Goal: Task Accomplishment & Management: Manage account settings

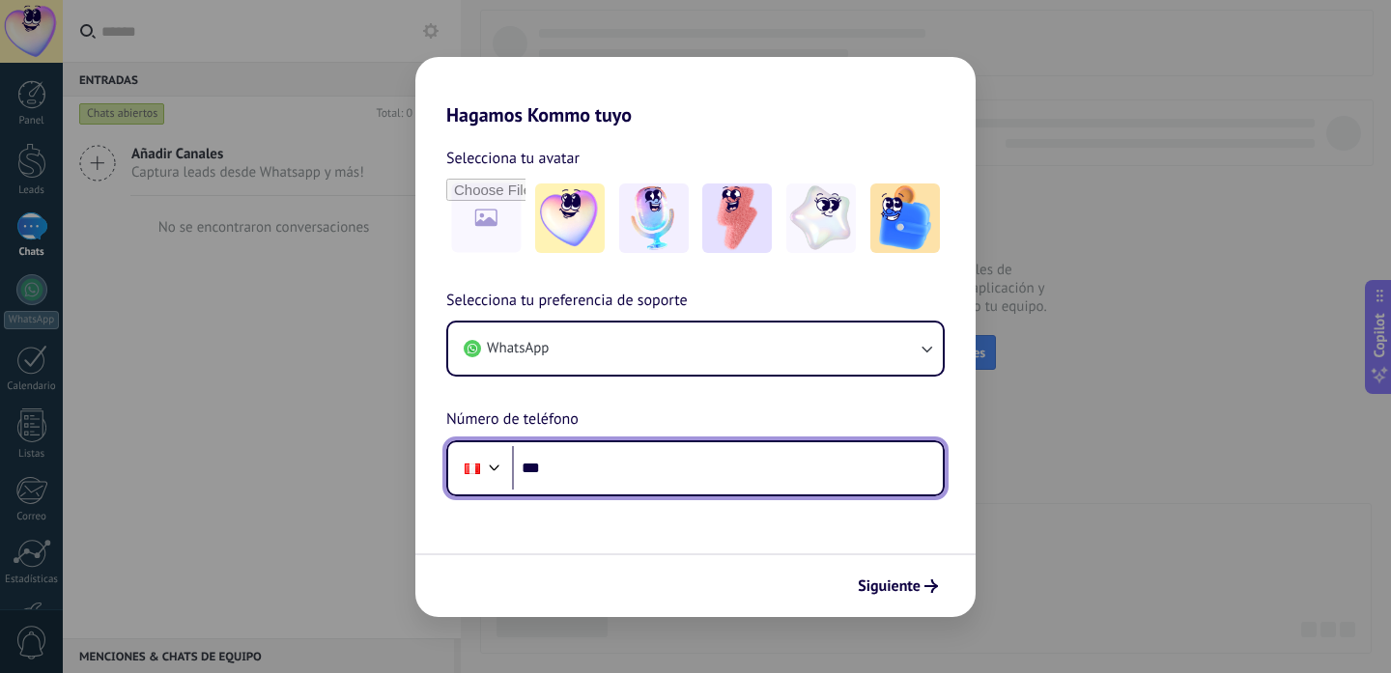
click at [692, 460] on input "***" at bounding box center [727, 468] width 431 height 44
type input "**********"
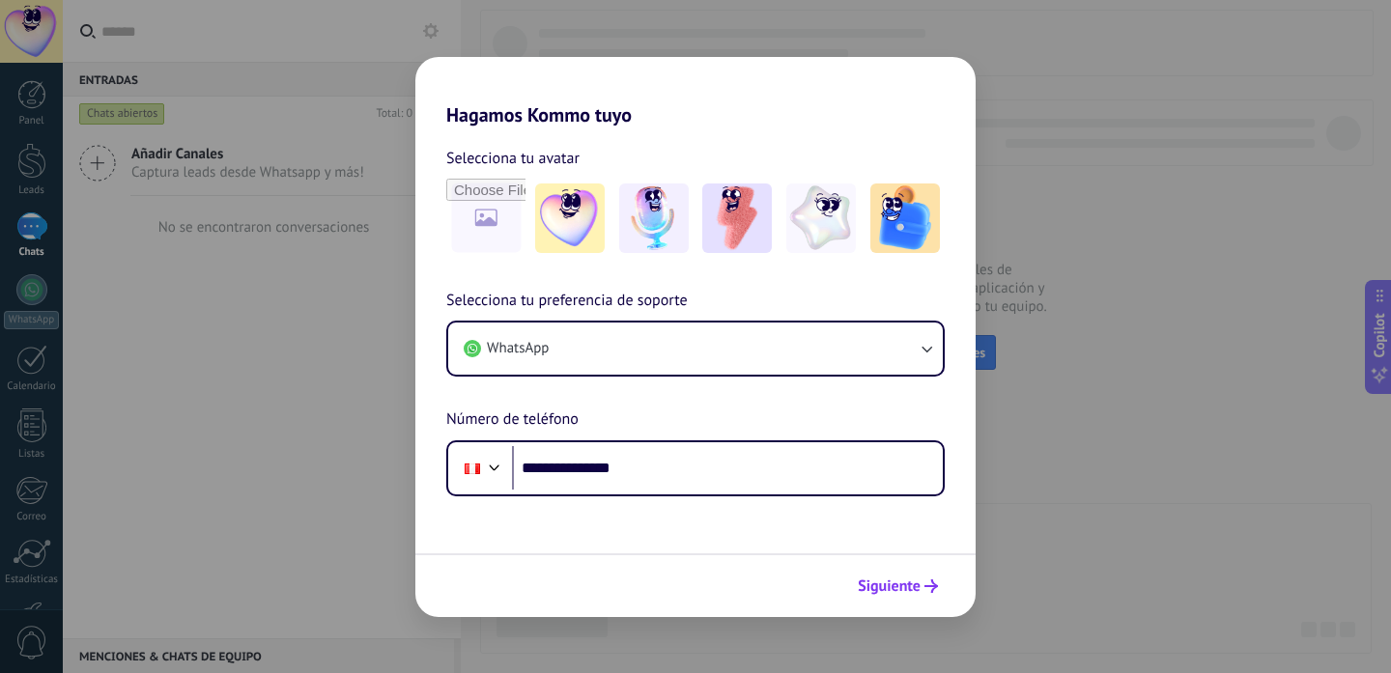
click at [904, 590] on span "Siguiente" at bounding box center [888, 586] width 63 height 14
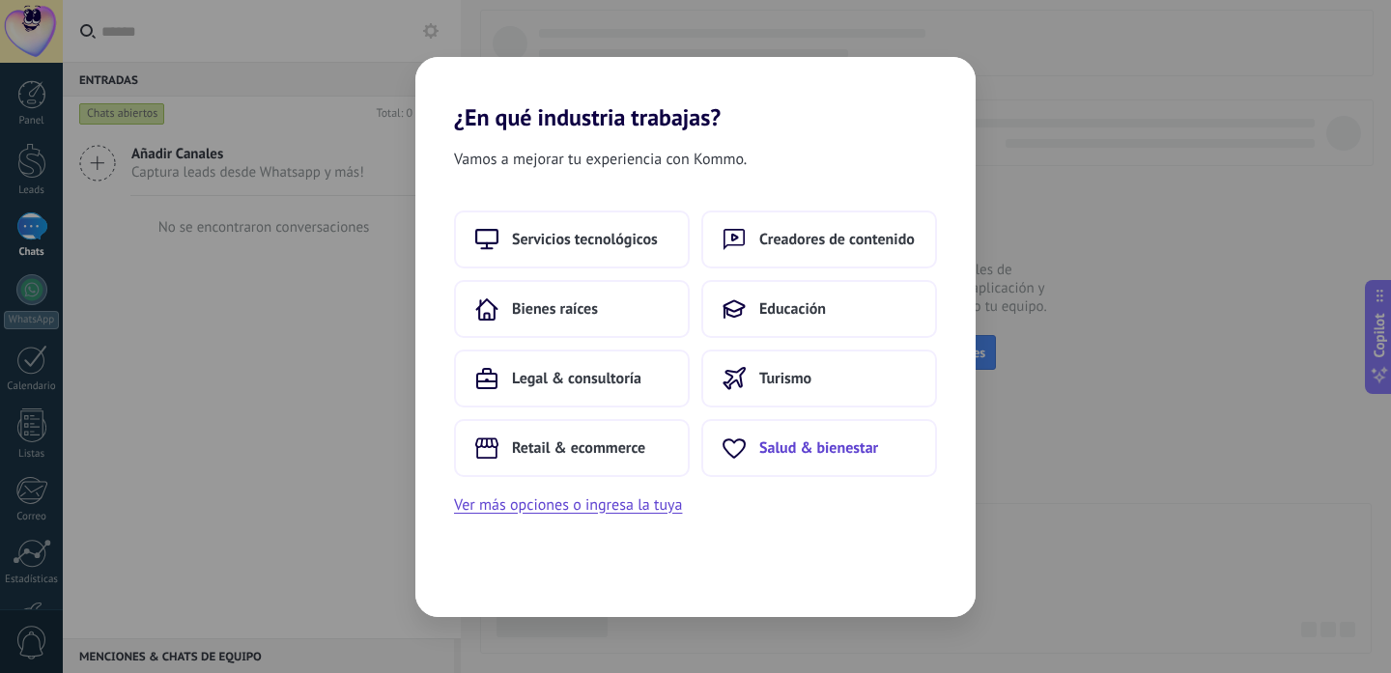
click at [775, 459] on button "Salud & bienestar" at bounding box center [819, 448] width 236 height 58
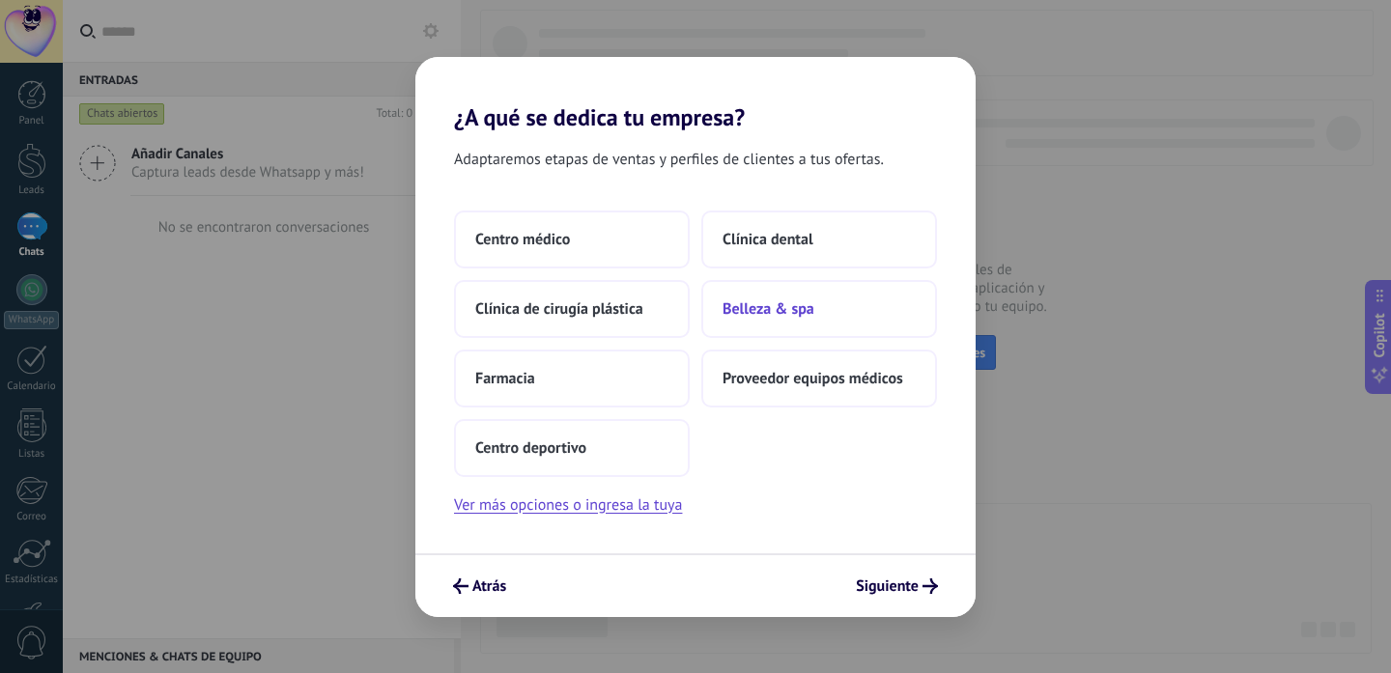
click at [770, 313] on span "Belleza & spa" at bounding box center [768, 308] width 92 height 19
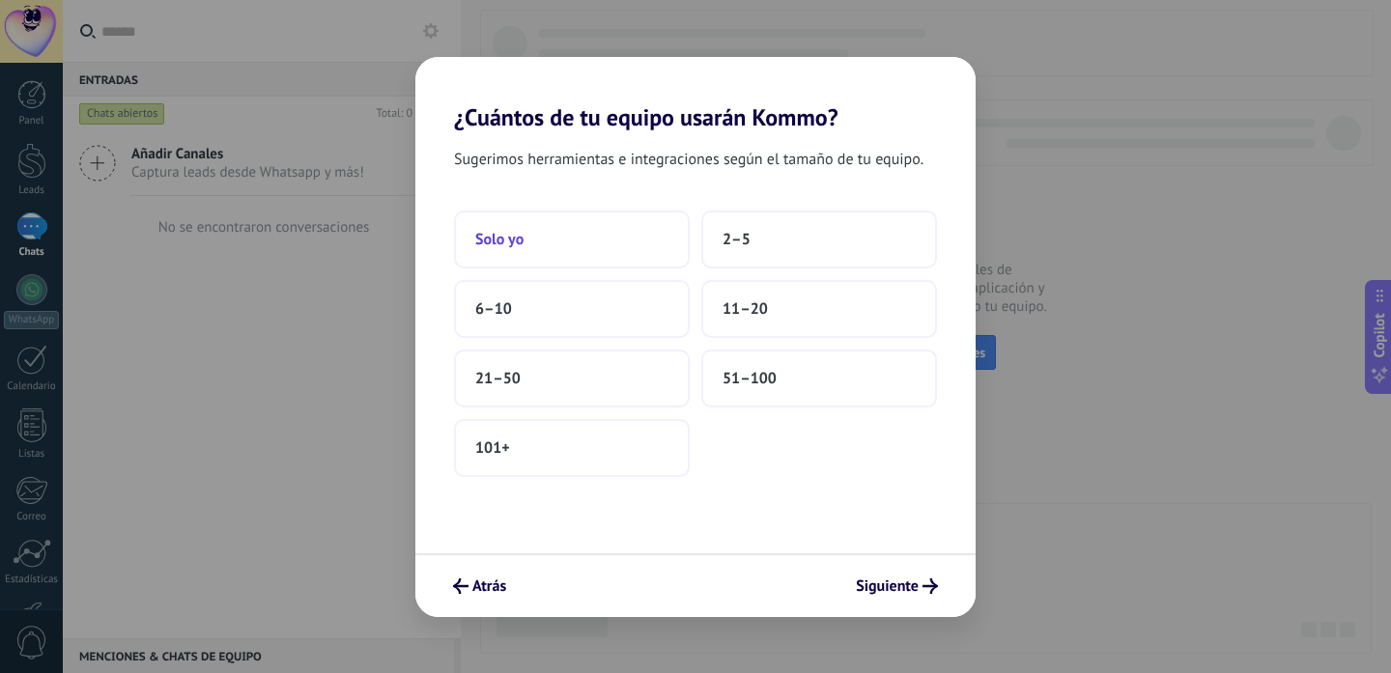
click at [658, 247] on button "Solo yo" at bounding box center [572, 240] width 236 height 58
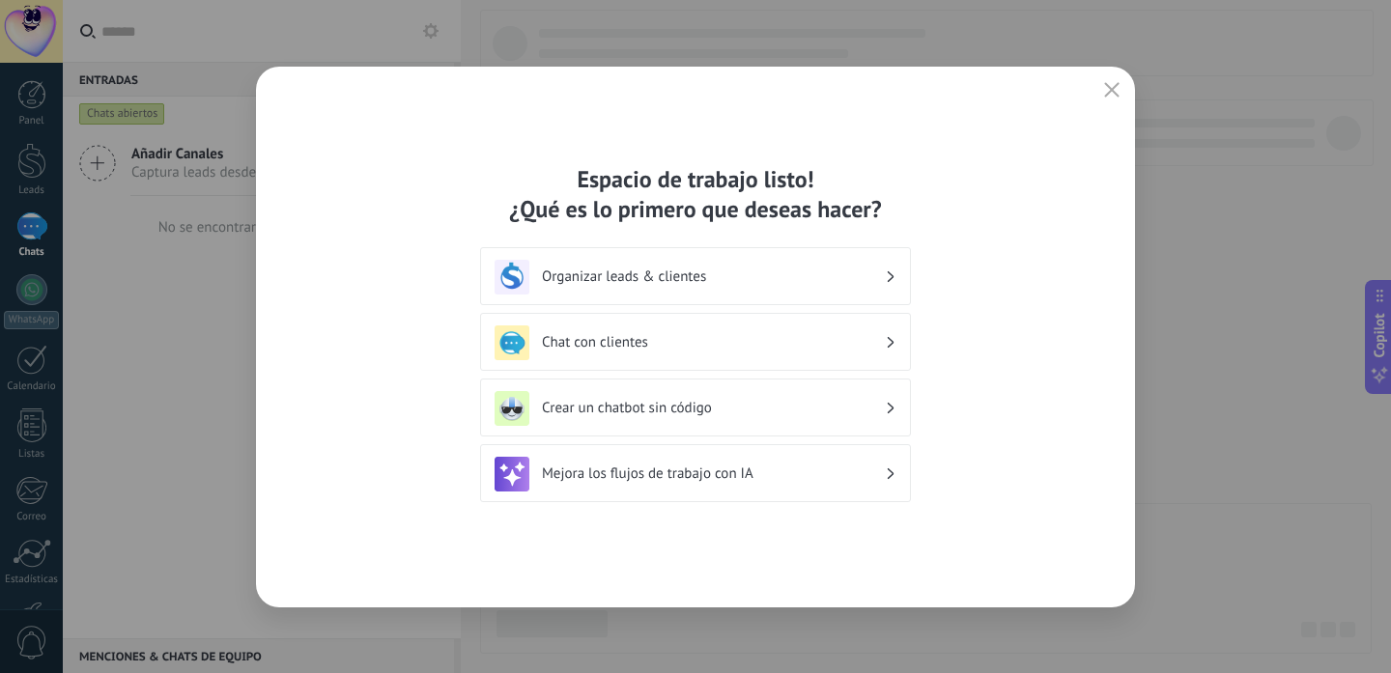
click at [714, 477] on h3 "Mejora los flujos de trabajo con IA" at bounding box center [713, 473] width 343 height 18
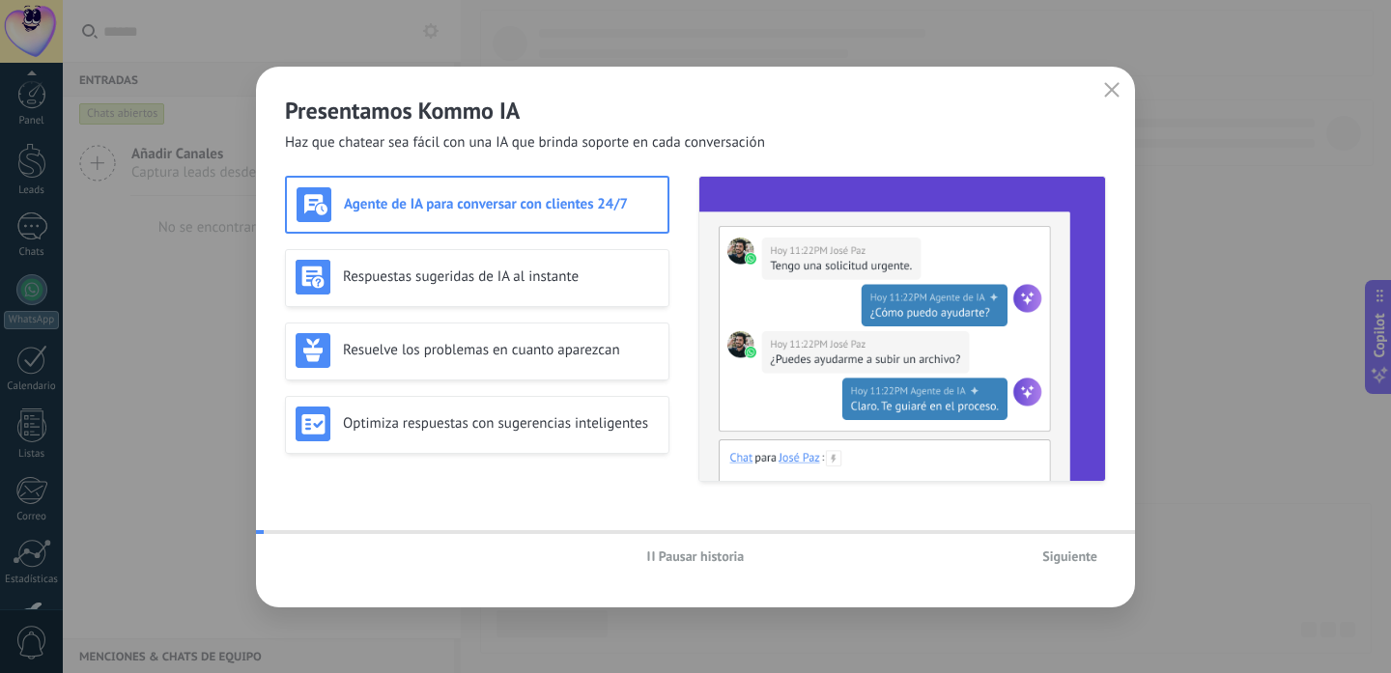
scroll to position [130, 0]
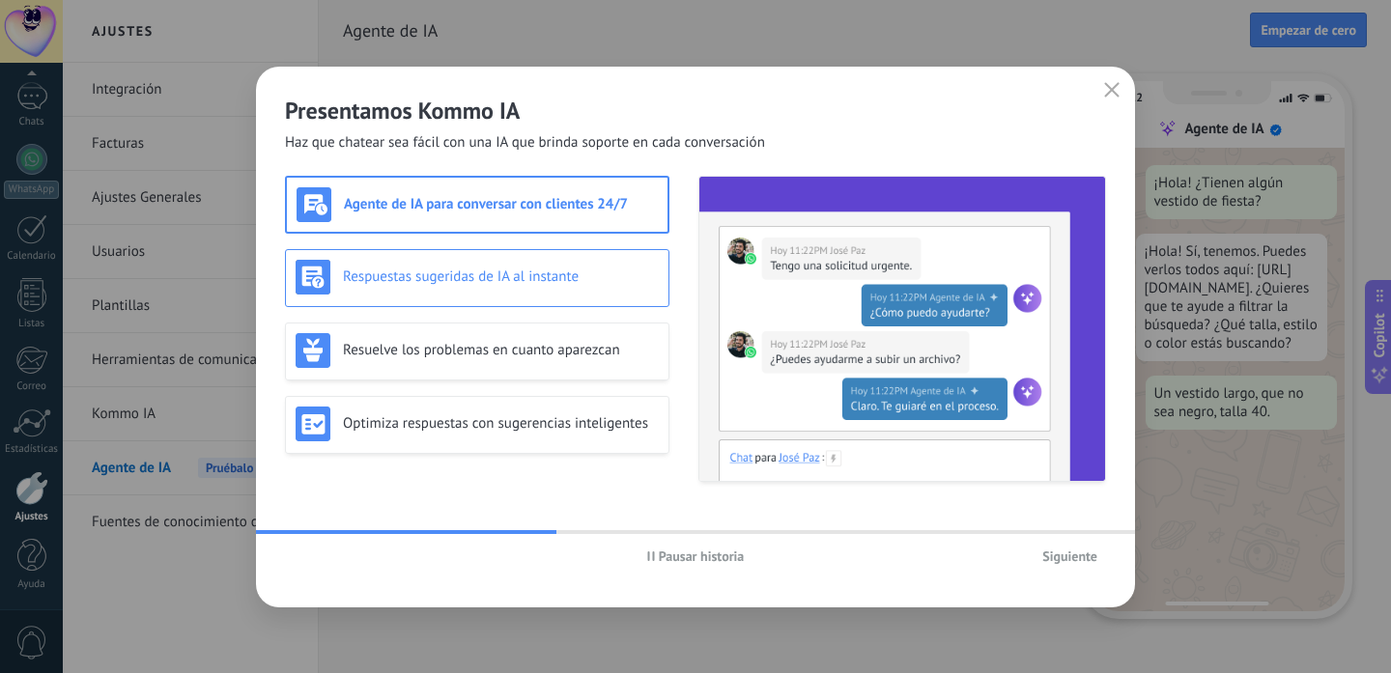
click at [501, 293] on div "Respuestas sugeridas de IA al instante" at bounding box center [476, 277] width 363 height 35
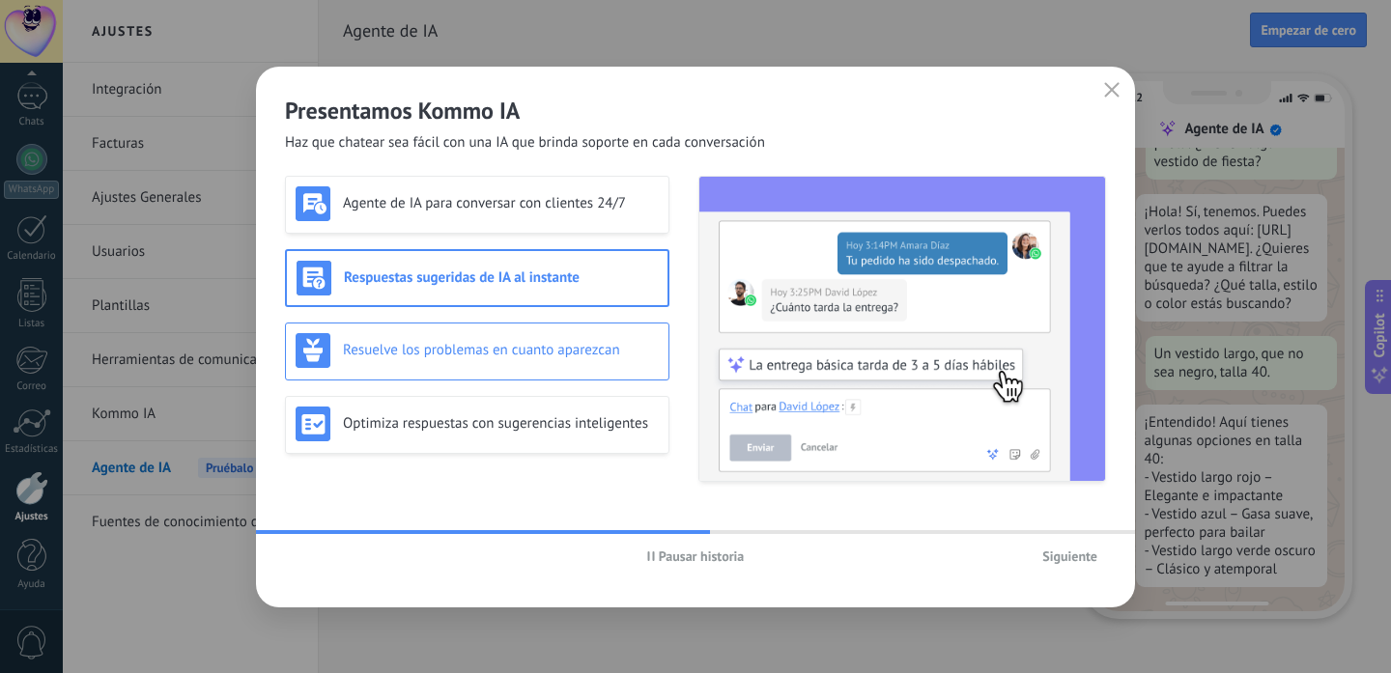
scroll to position [68, 0]
click at [493, 342] on h3 "Resuelve los problemas en cuanto aparezcan" at bounding box center [501, 350] width 316 height 18
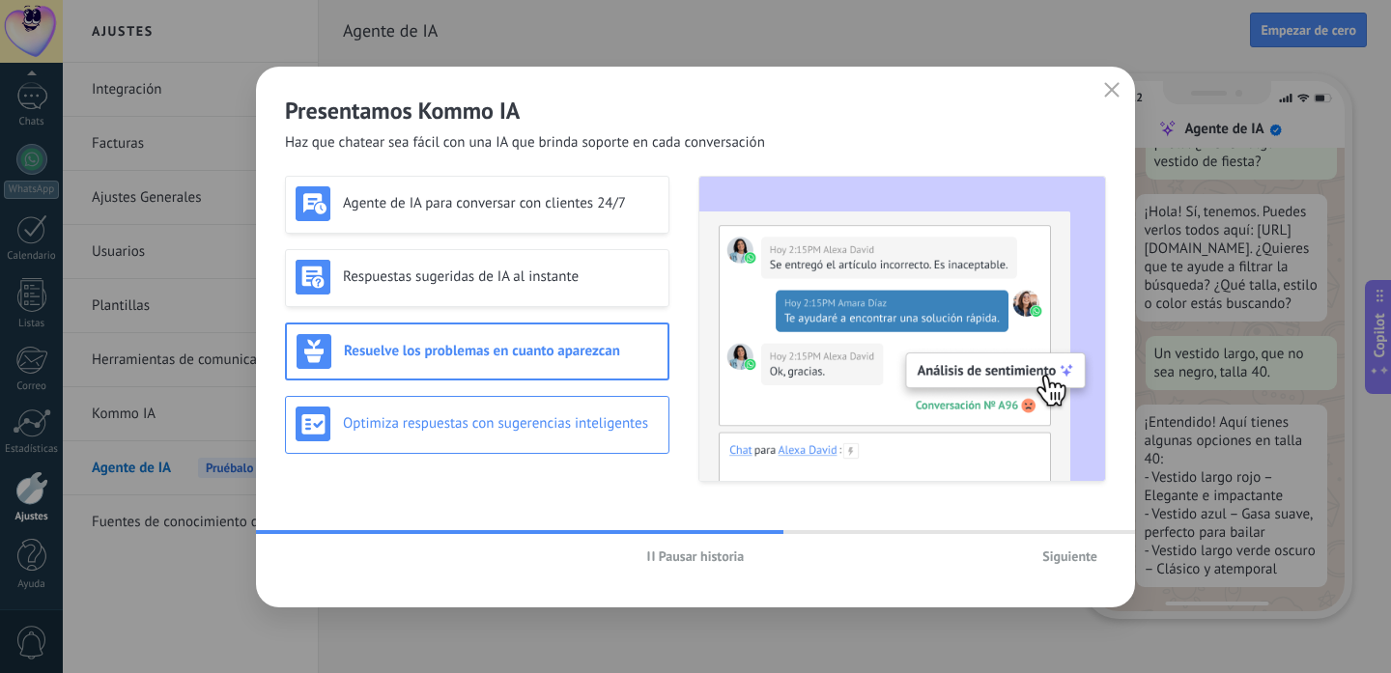
click at [499, 440] on div "Optimiza respuestas con sugerencias inteligentes" at bounding box center [476, 424] width 363 height 35
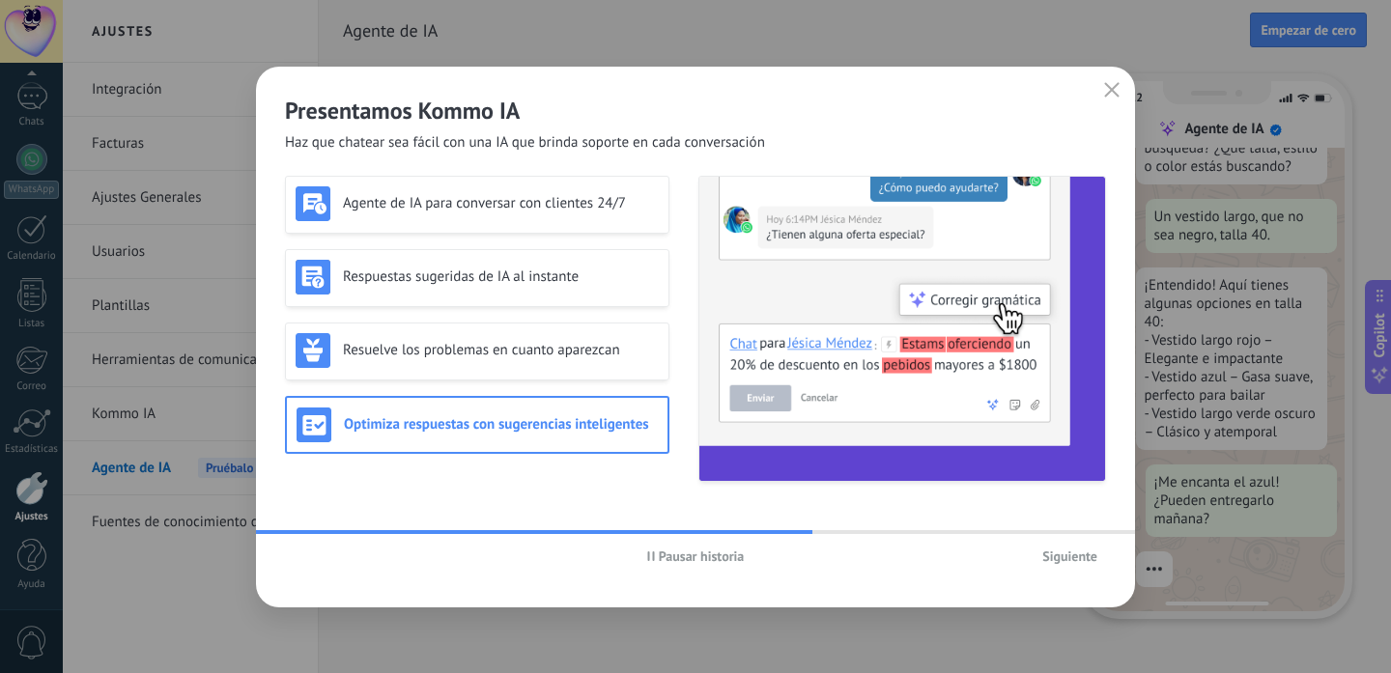
scroll to position [207, 0]
click at [1071, 564] on button "Siguiente" at bounding box center [1069, 556] width 72 height 29
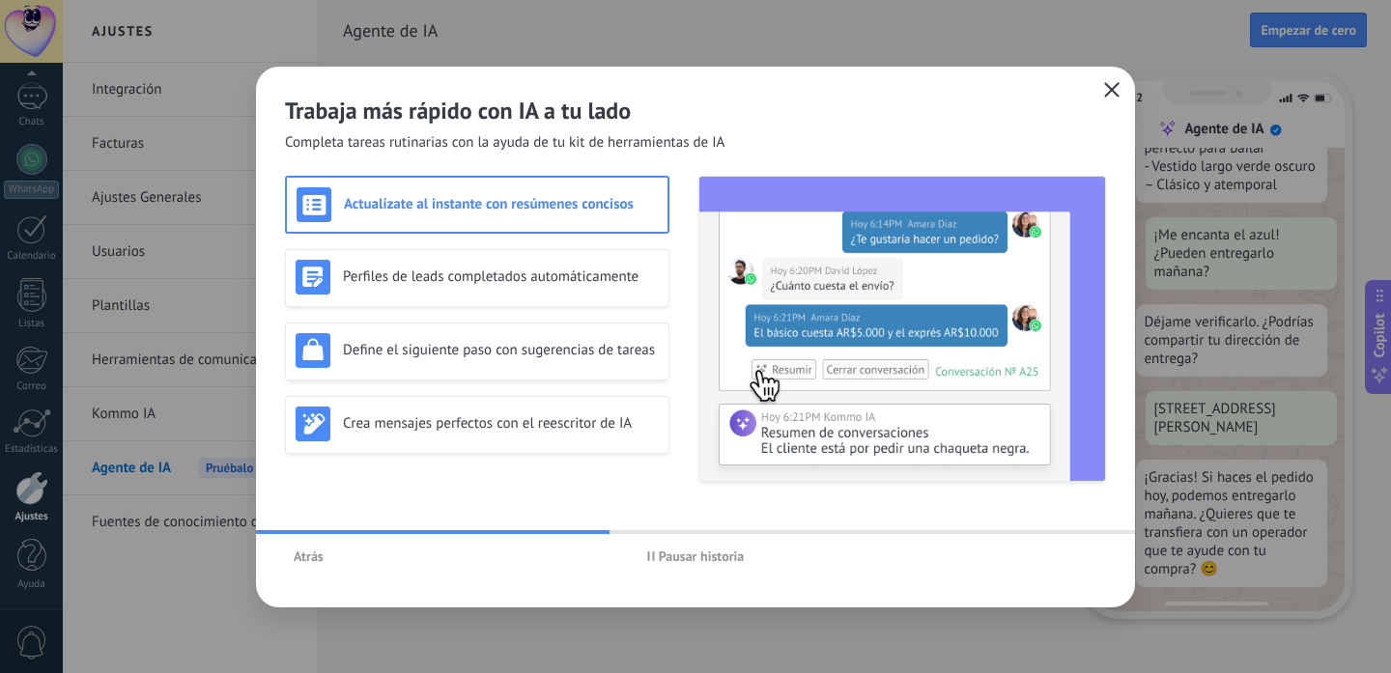
scroll to position [460, 0]
click at [1110, 89] on use "button" at bounding box center [1112, 89] width 14 height 14
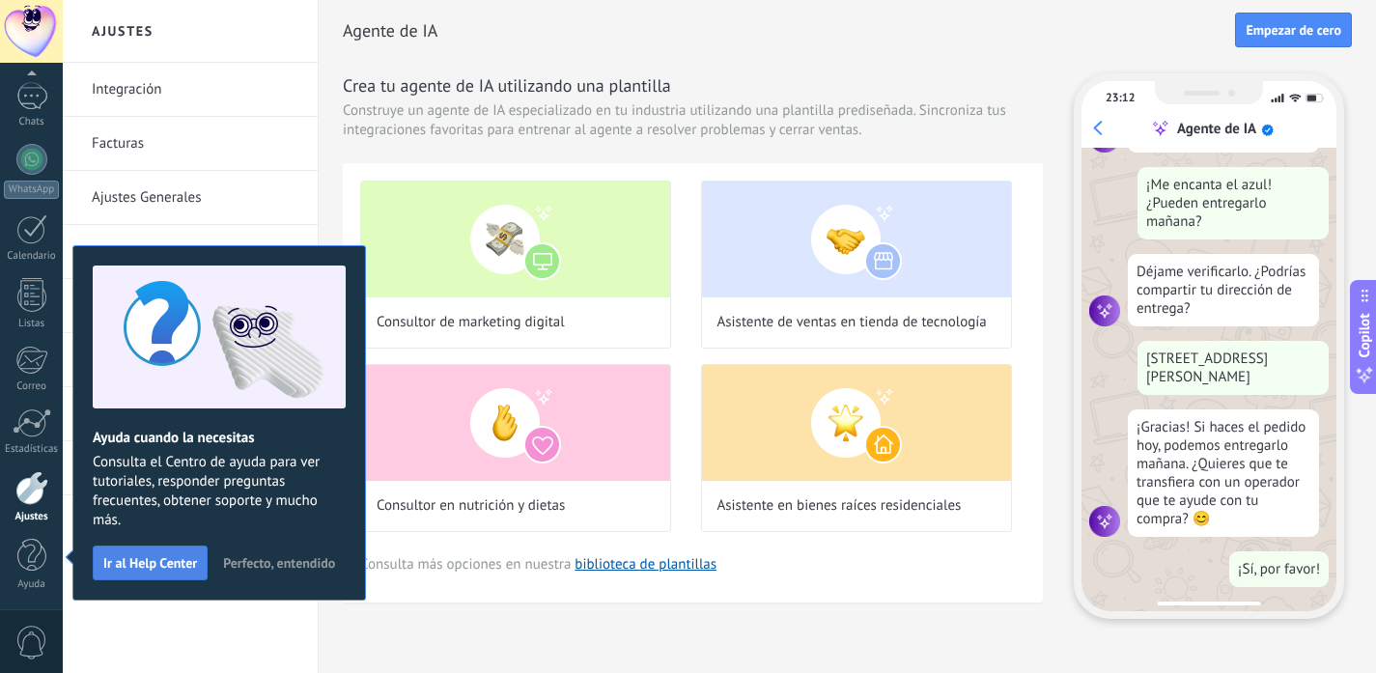
scroll to position [510, 0]
click at [275, 563] on span "Perfecto, entendido" at bounding box center [279, 563] width 112 height 14
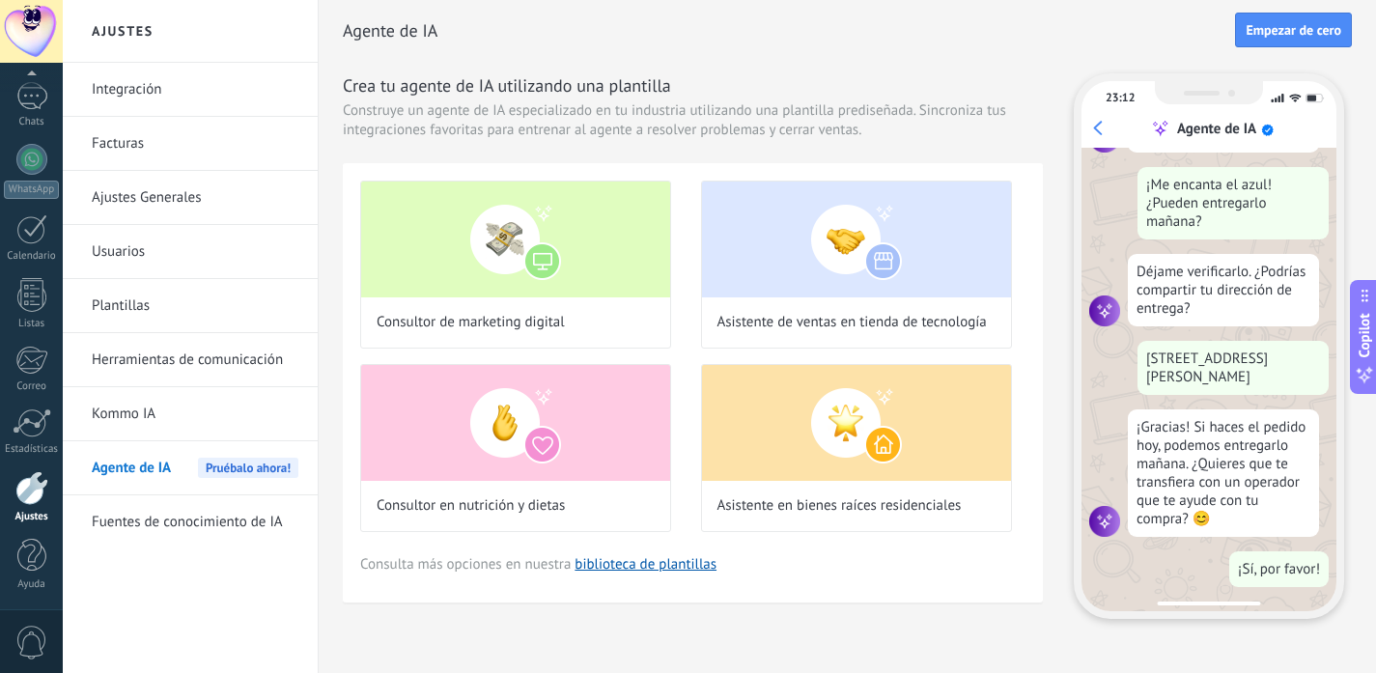
scroll to position [0, 0]
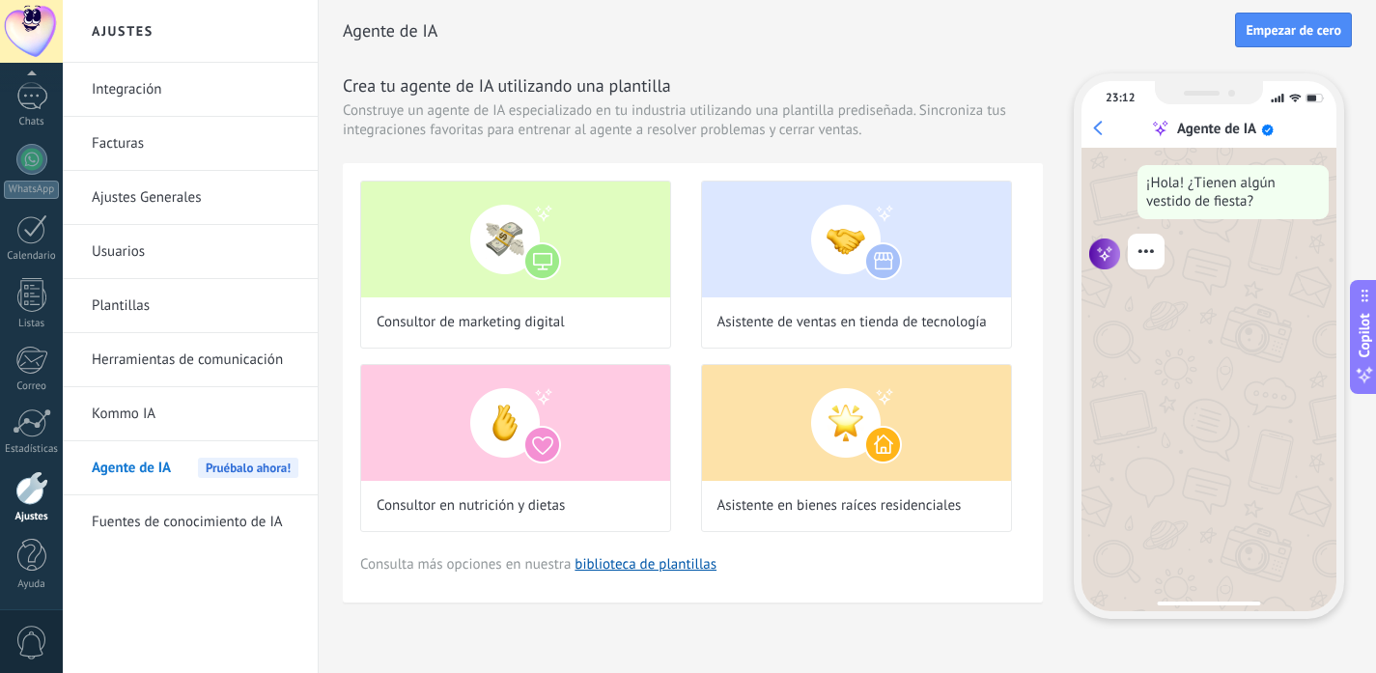
click at [41, 496] on div at bounding box center [31, 488] width 33 height 34
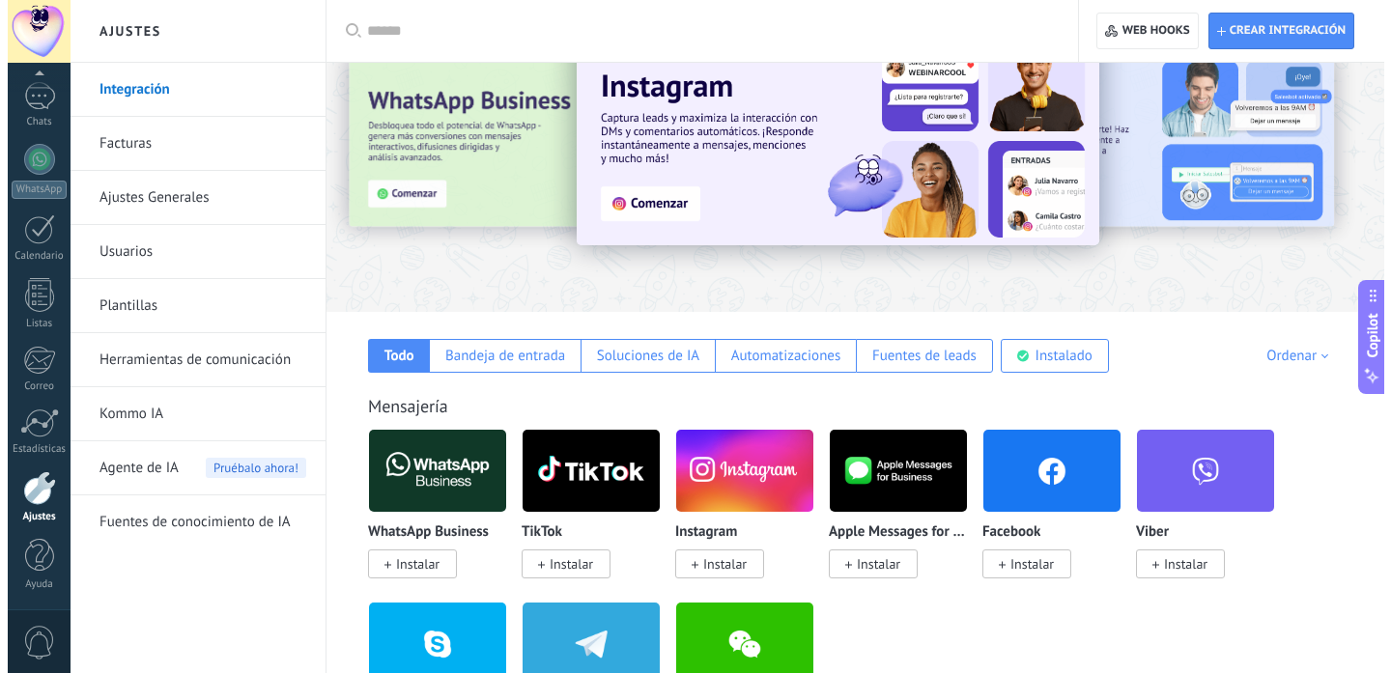
scroll to position [212, 0]
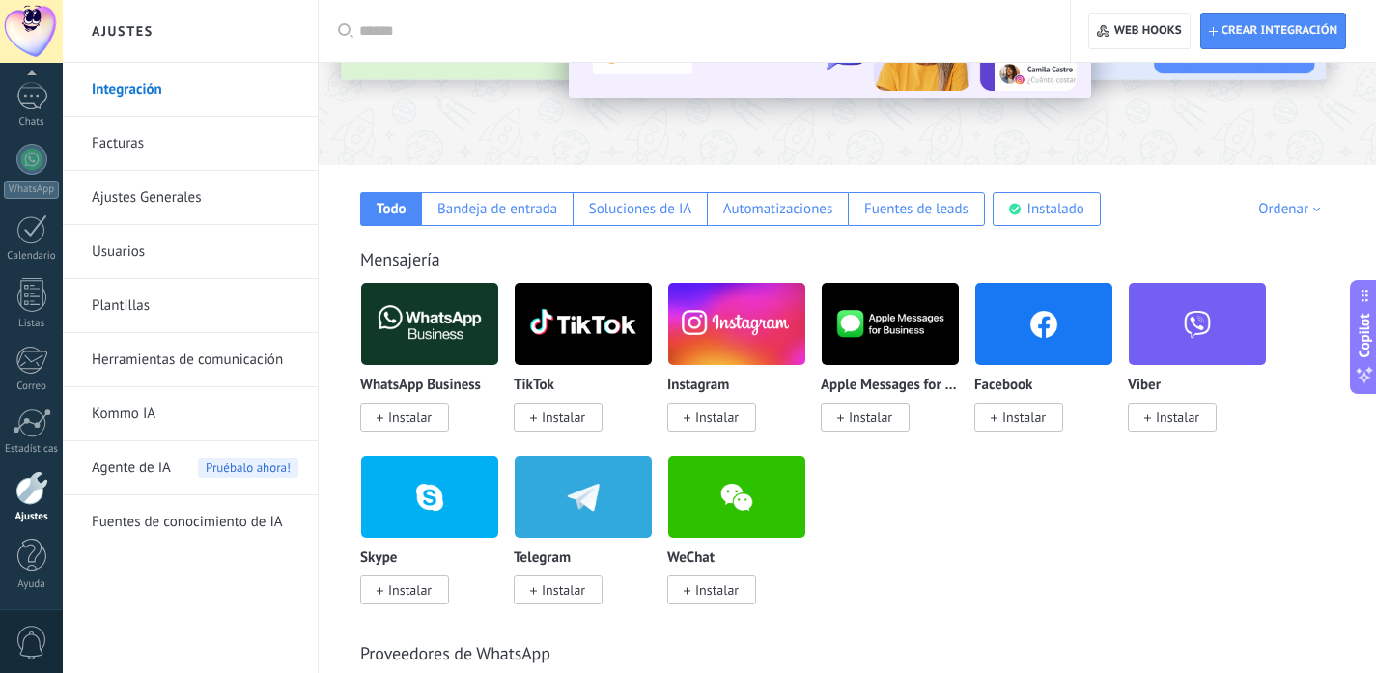
click at [406, 421] on span "Instalar" at bounding box center [409, 416] width 43 height 17
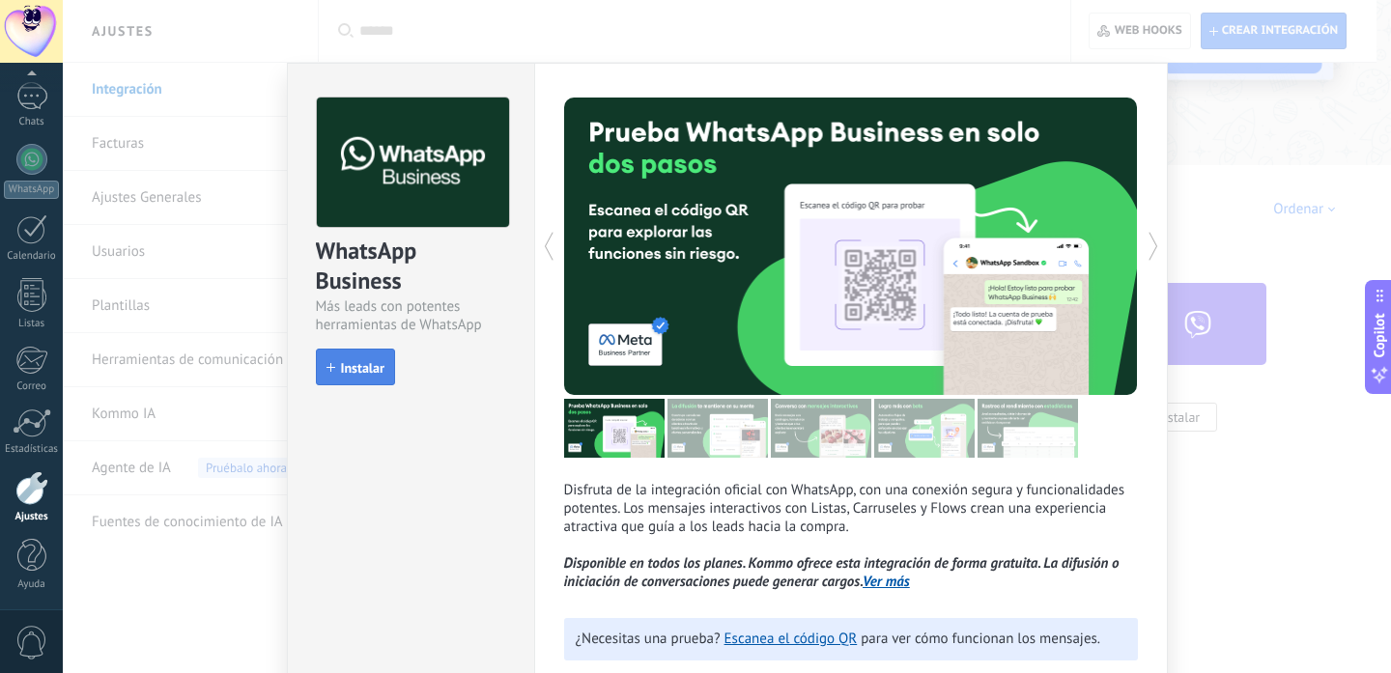
click at [380, 380] on button "Instalar" at bounding box center [355, 367] width 79 height 37
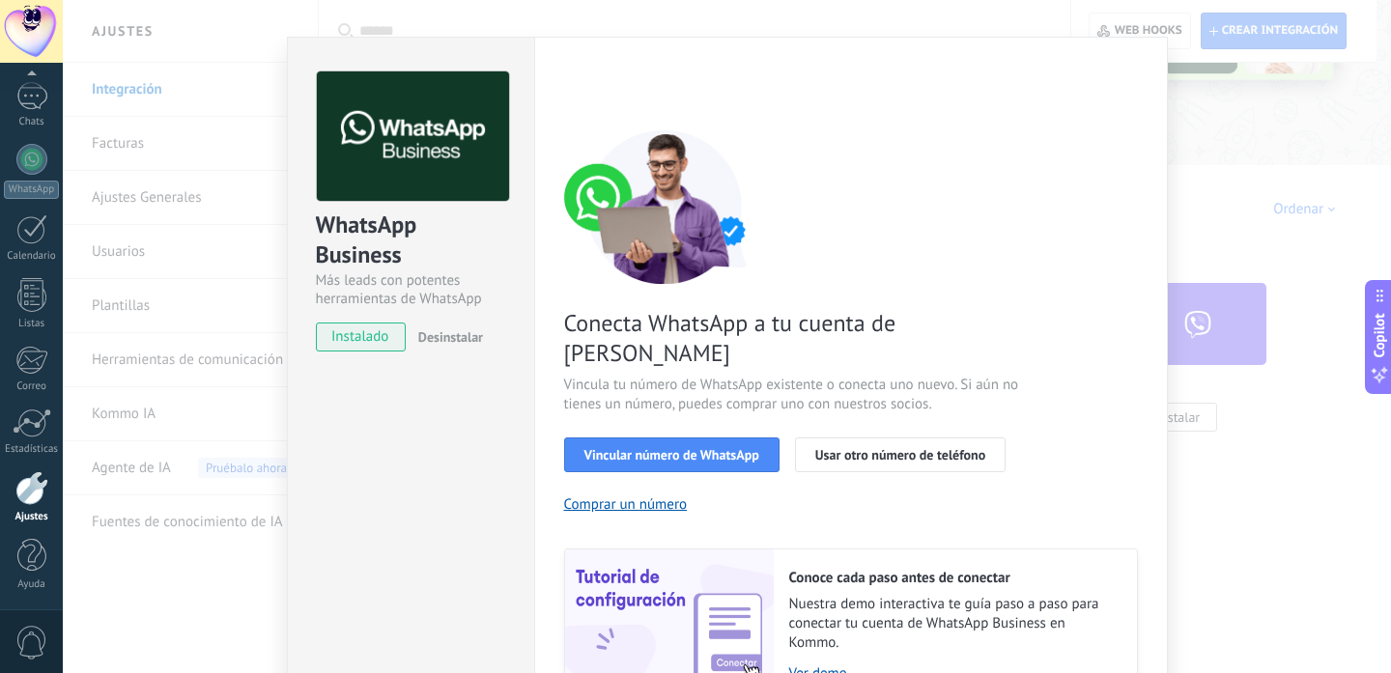
scroll to position [32, 0]
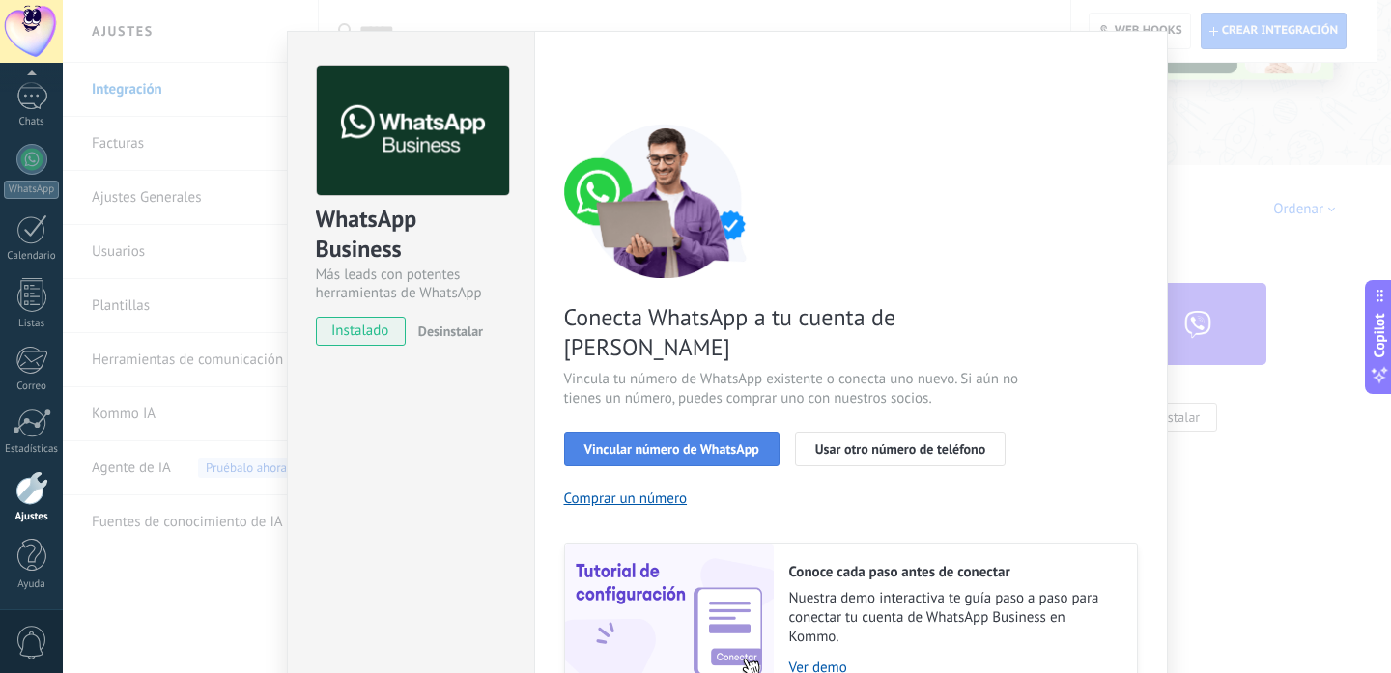
click at [748, 442] on span "Vincular número de WhatsApp" at bounding box center [671, 449] width 175 height 14
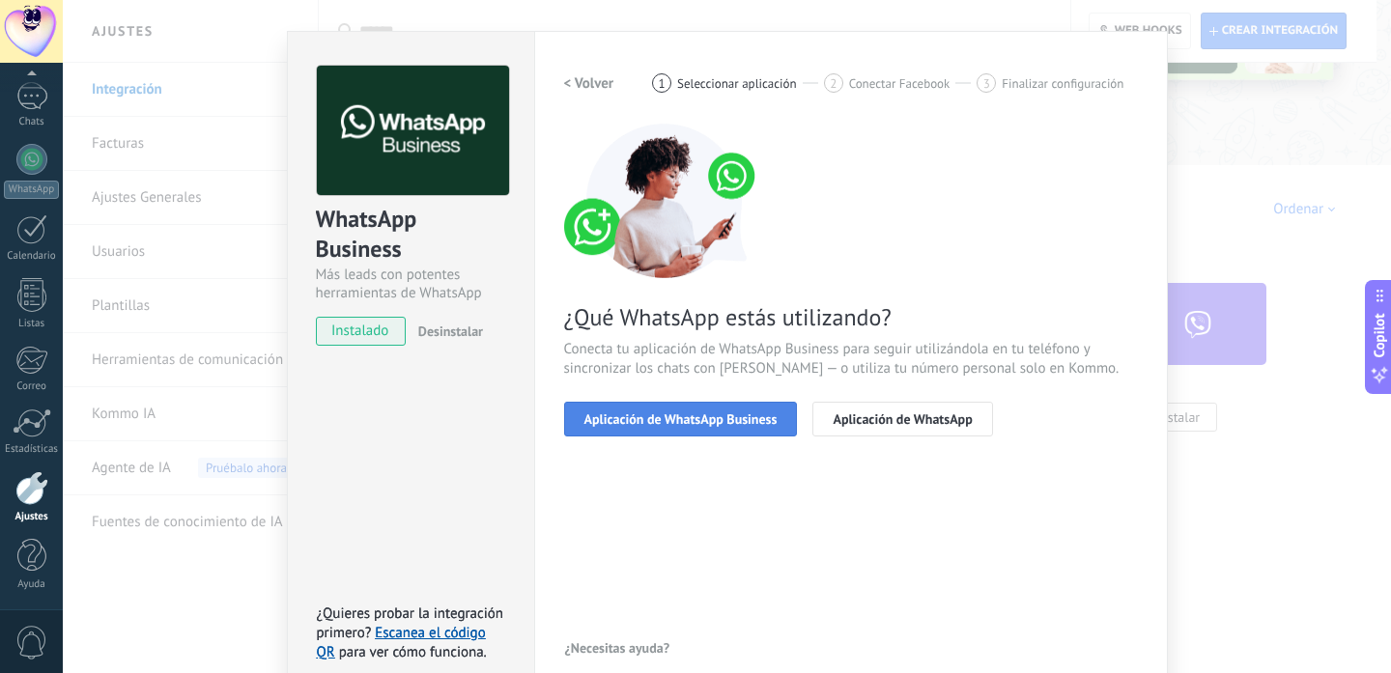
click at [754, 407] on button "Aplicación de WhatsApp Business" at bounding box center [681, 419] width 234 height 35
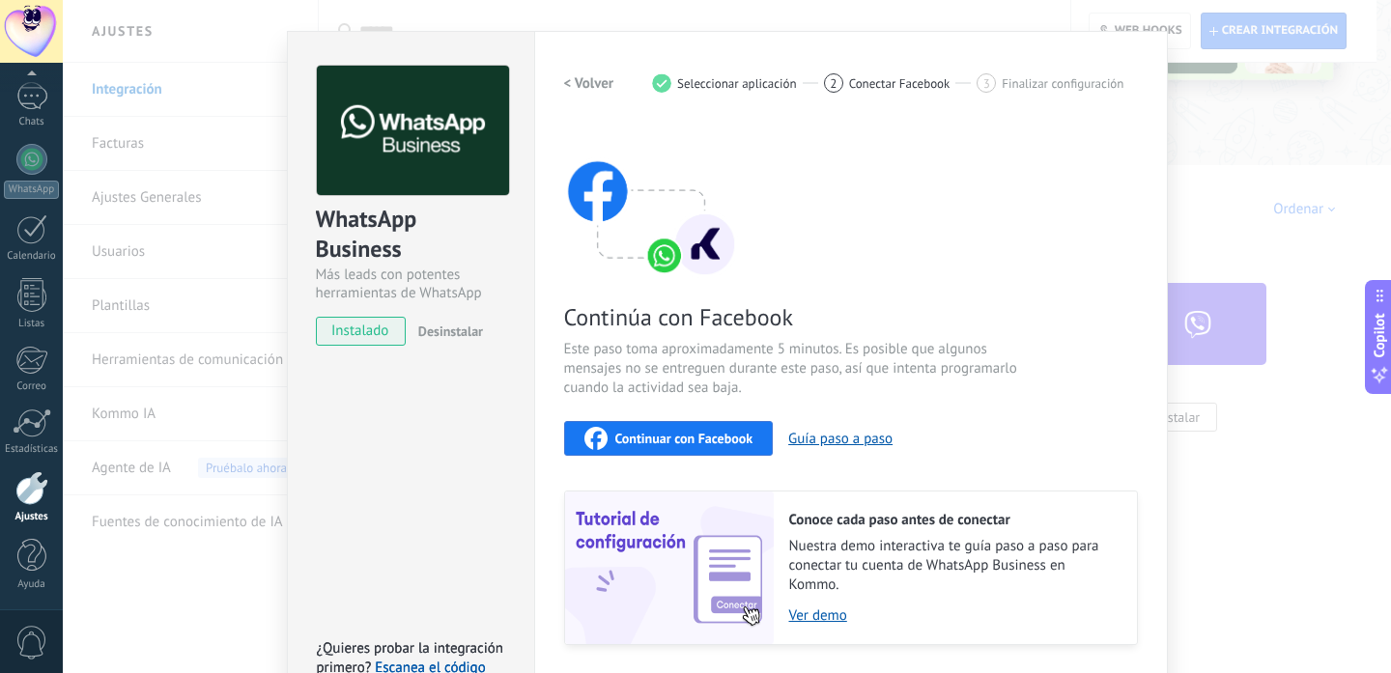
click at [739, 432] on span "Continuar con Facebook" at bounding box center [684, 439] width 138 height 14
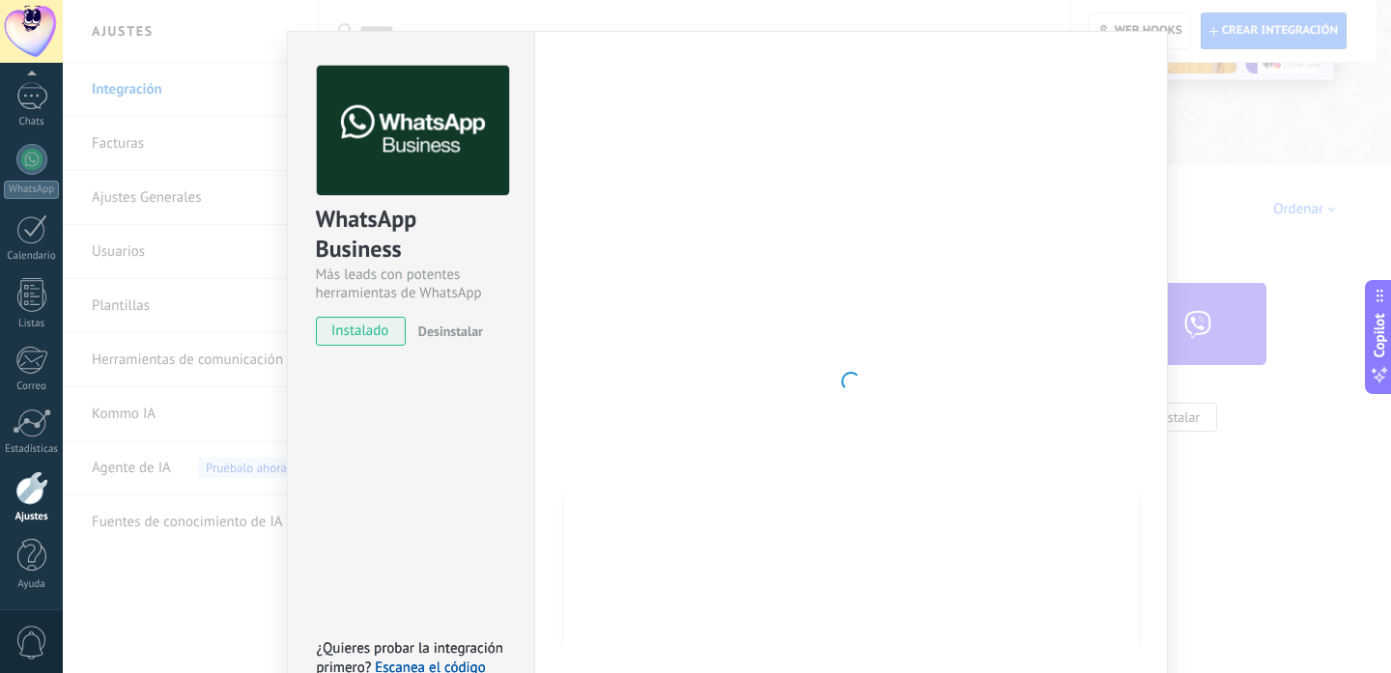
click at [1237, 211] on div "WhatsApp Business Más leads con potentes herramientas de WhatsApp instalado Des…" at bounding box center [727, 336] width 1328 height 673
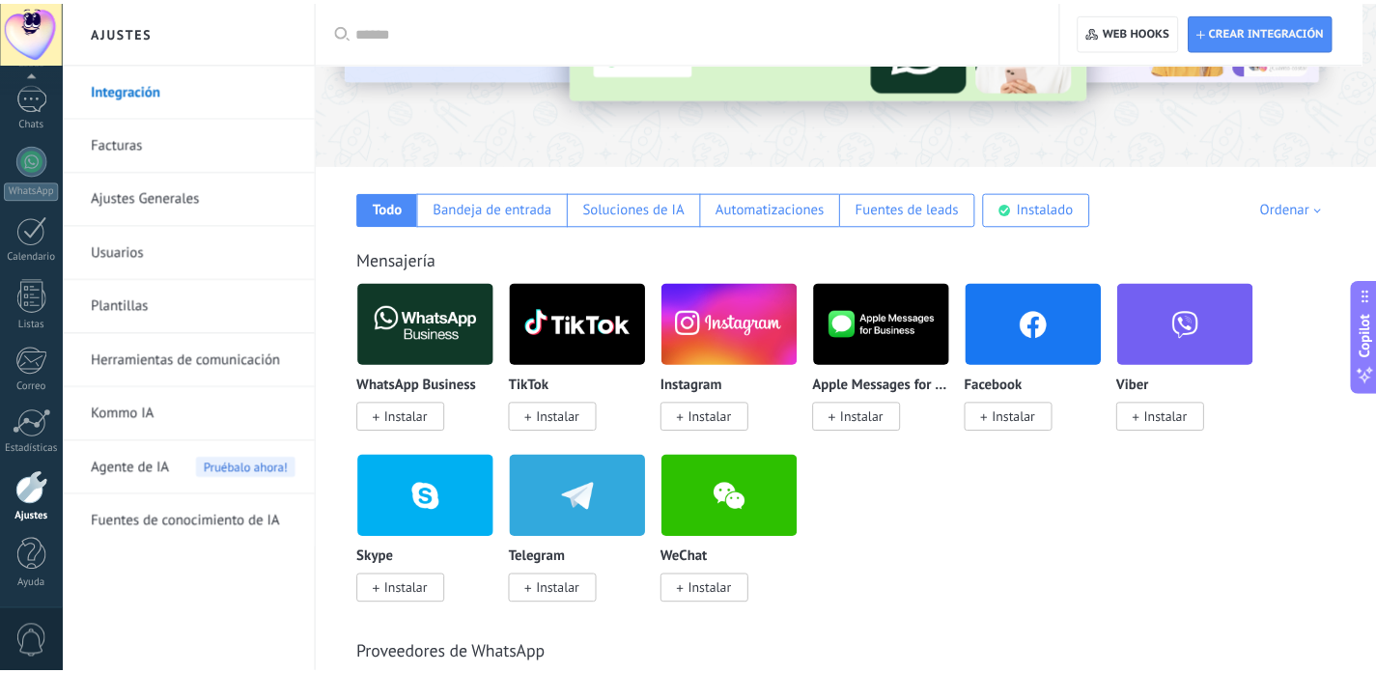
scroll to position [0, 0]
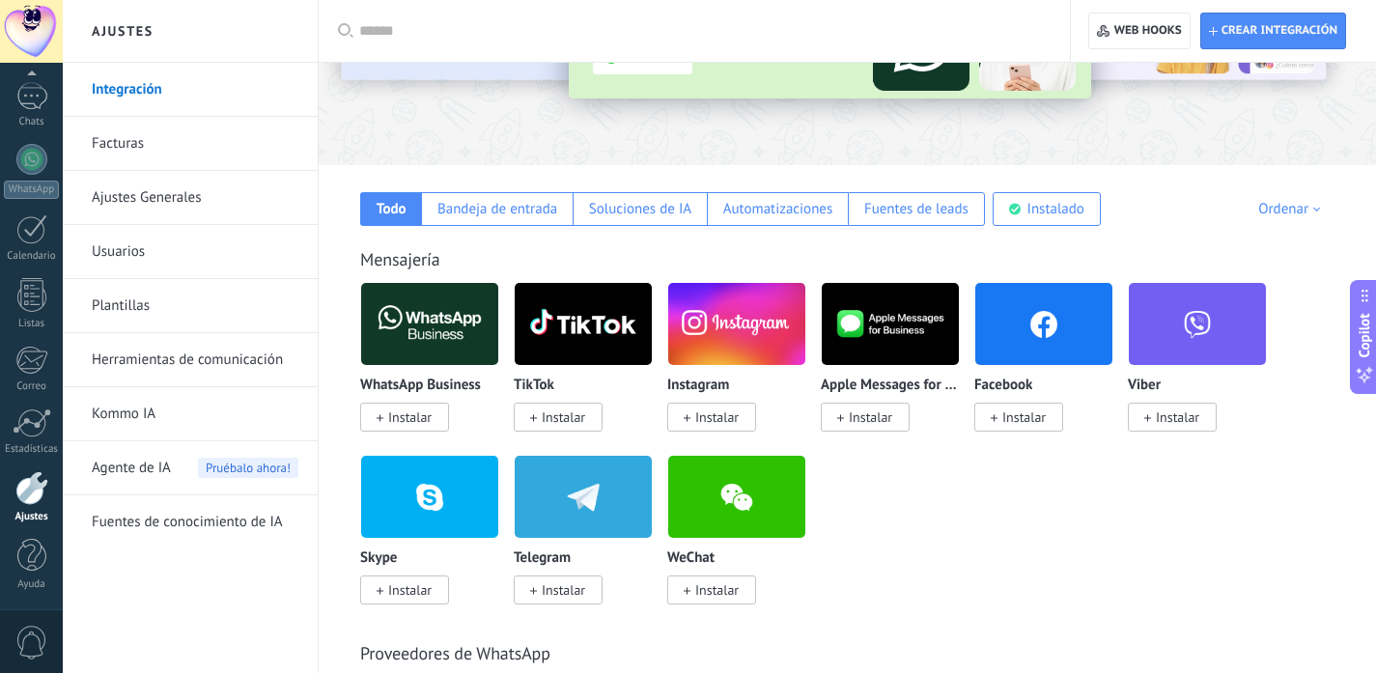
click at [569, 422] on span "Instalar" at bounding box center [563, 416] width 43 height 17
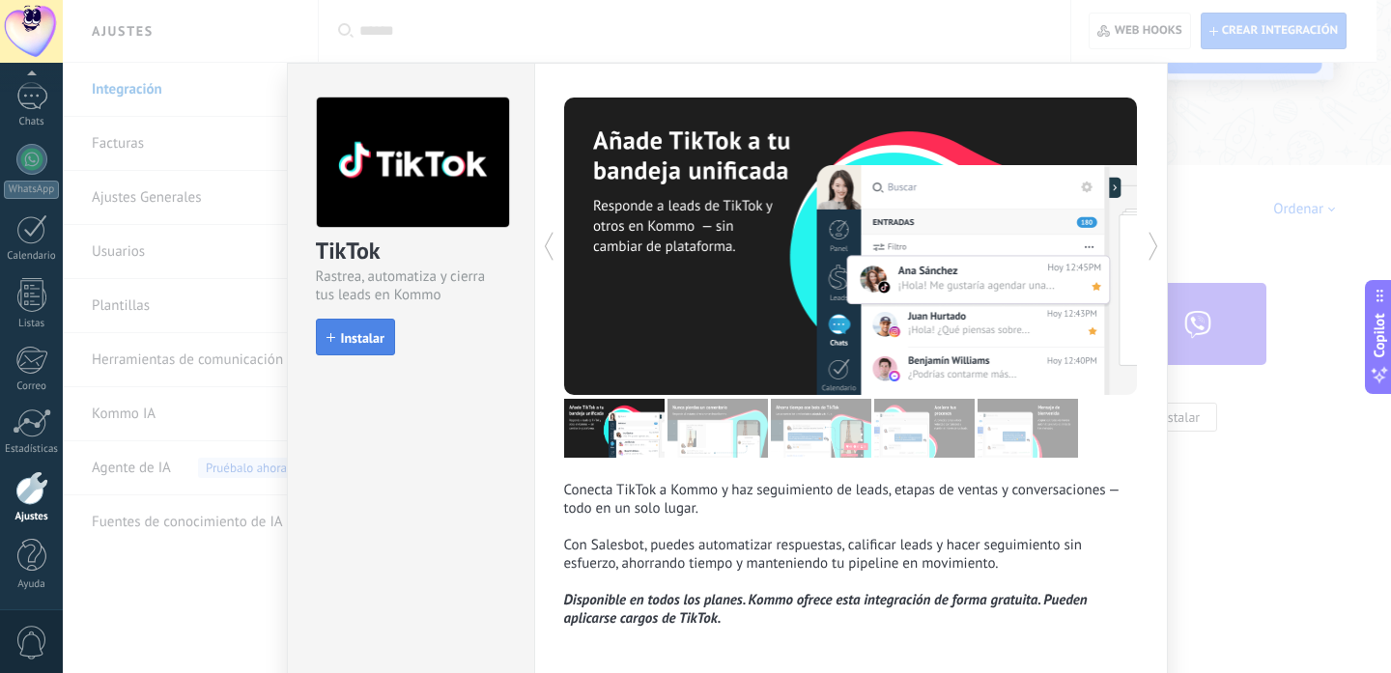
click at [377, 328] on button "Instalar" at bounding box center [355, 337] width 79 height 37
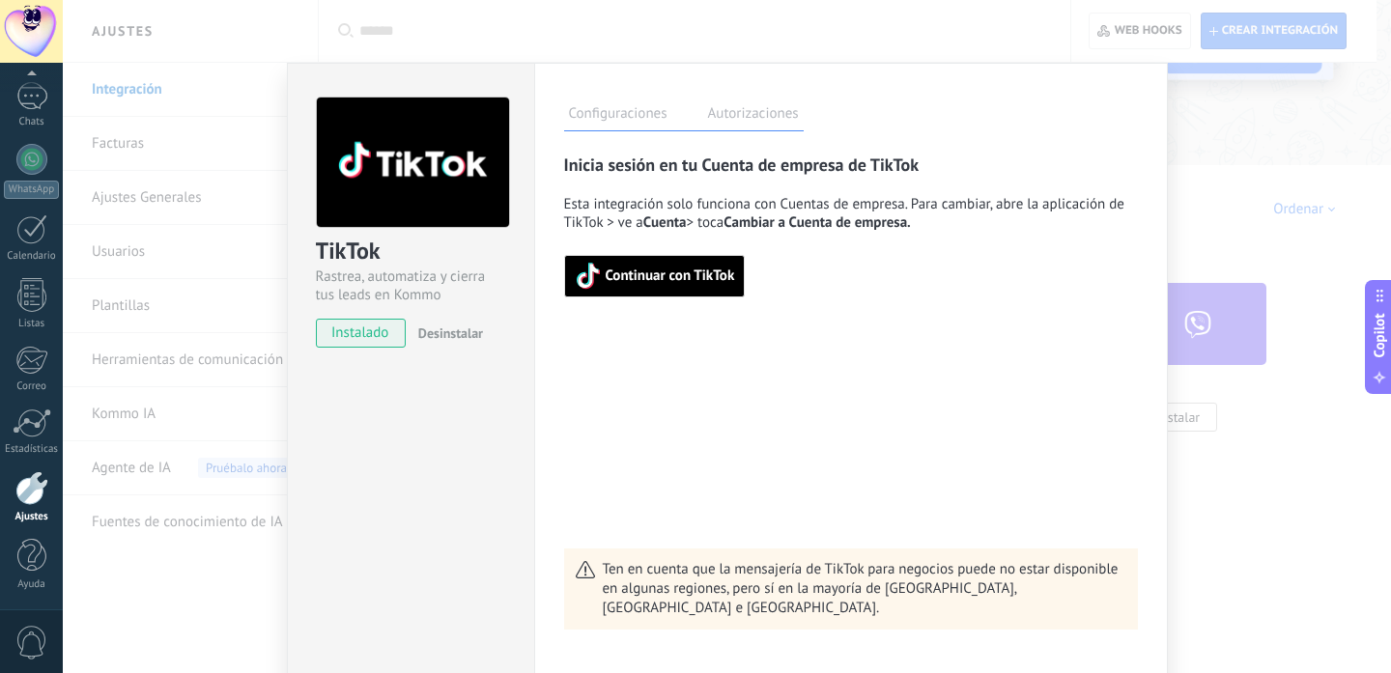
click at [710, 290] on span "Continuar con TikTok" at bounding box center [655, 276] width 160 height 27
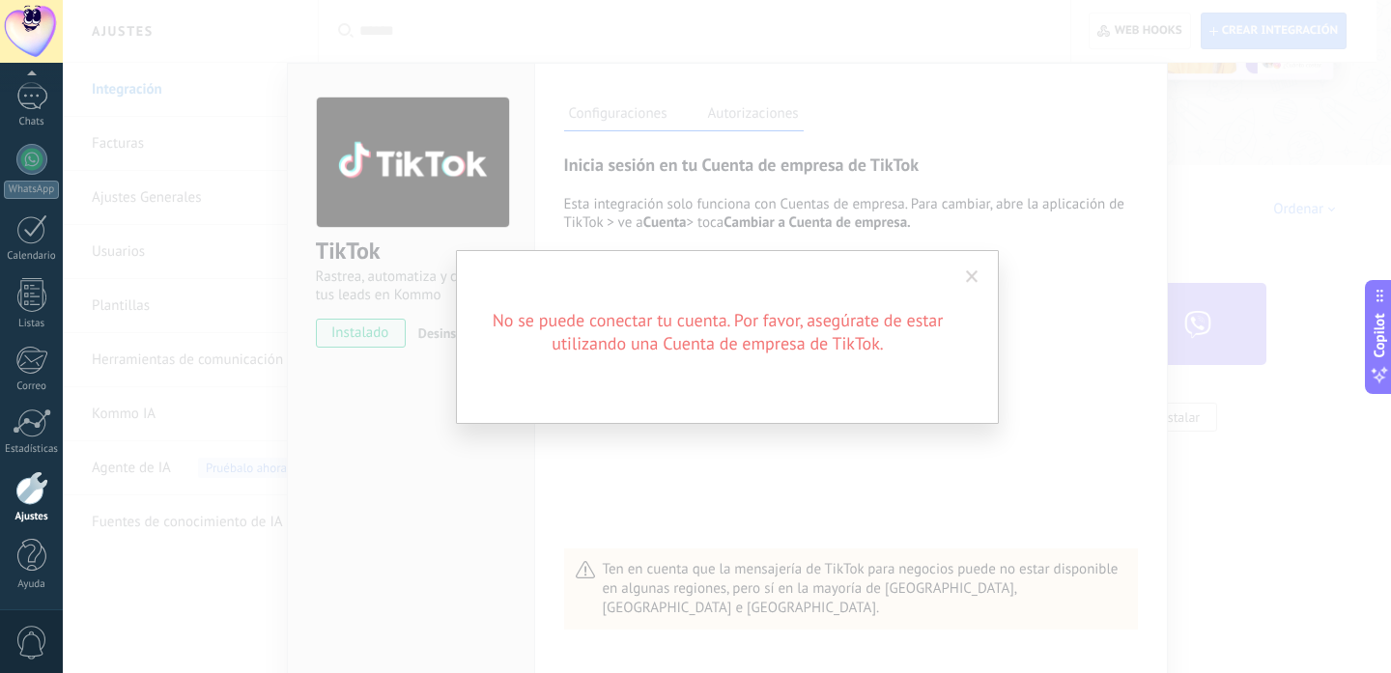
click at [969, 280] on span at bounding box center [972, 277] width 13 height 14
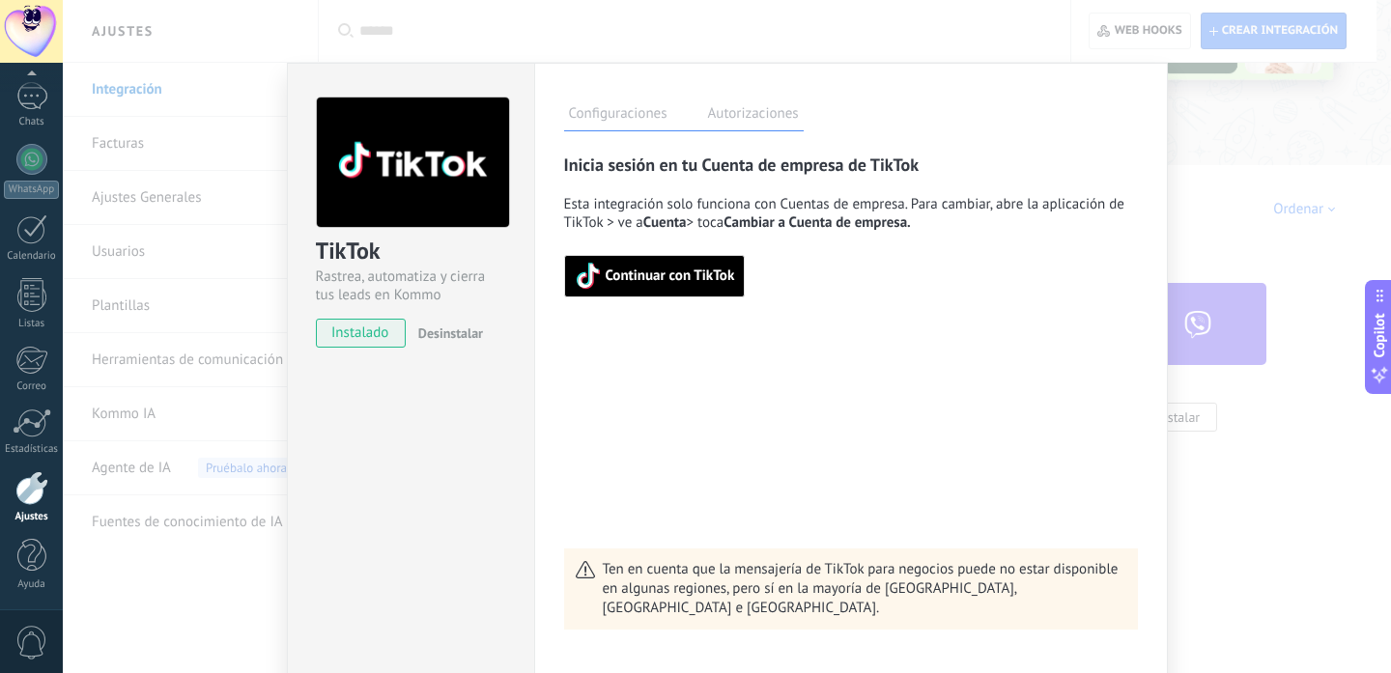
click at [693, 281] on span "Continuar con TikTok" at bounding box center [669, 276] width 129 height 14
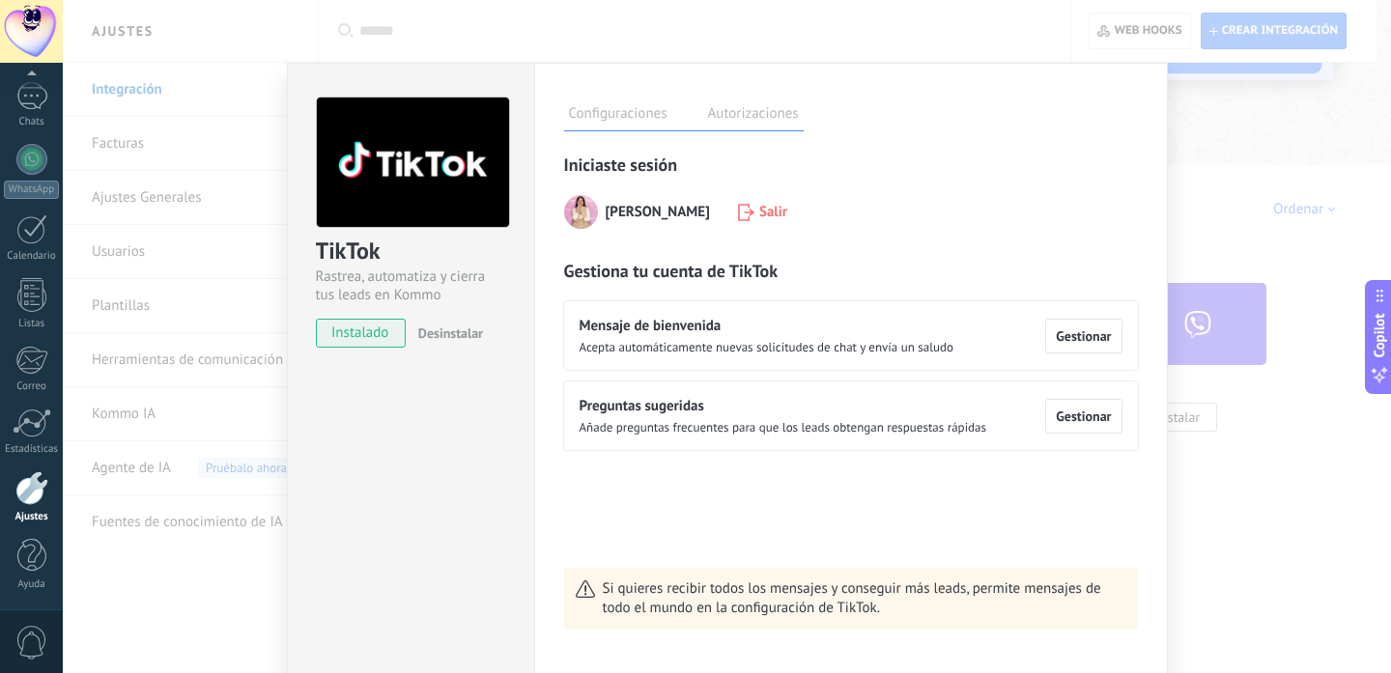
click at [773, 126] on label "Autorizaciones" at bounding box center [753, 116] width 100 height 28
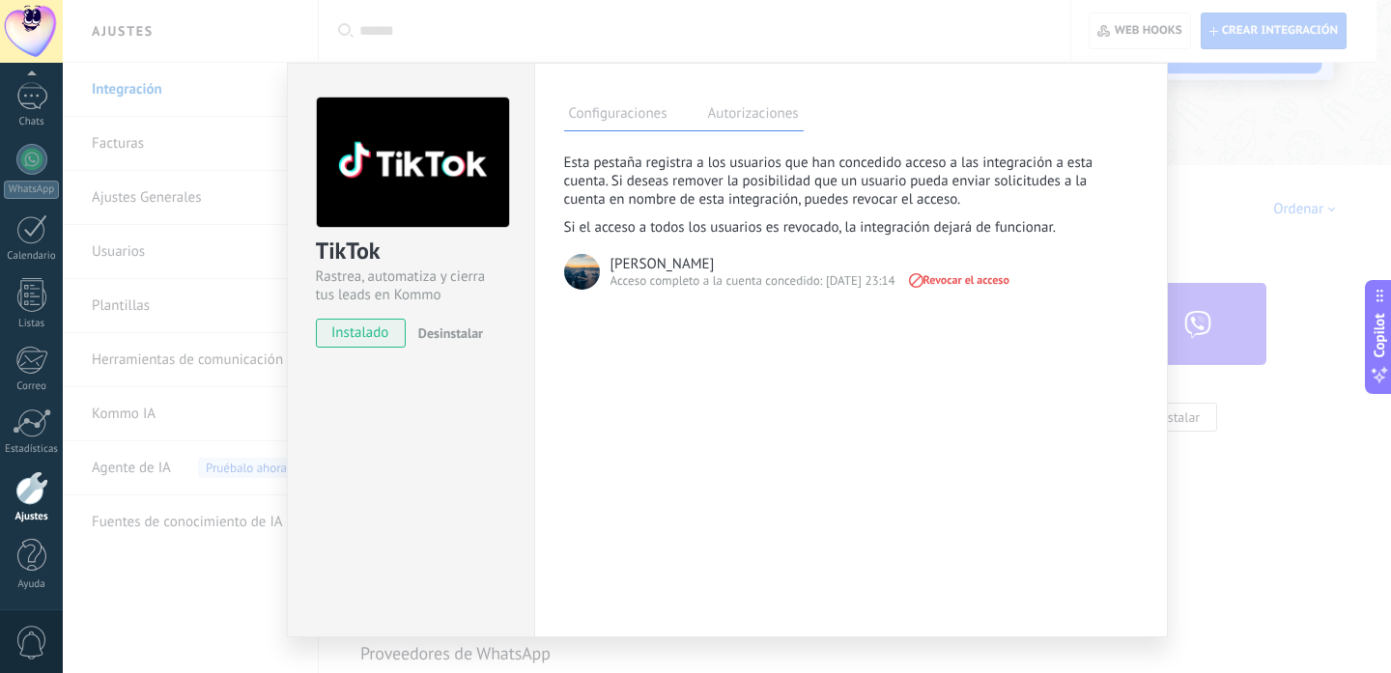
click at [611, 109] on label "Configuraciones" at bounding box center [618, 116] width 108 height 28
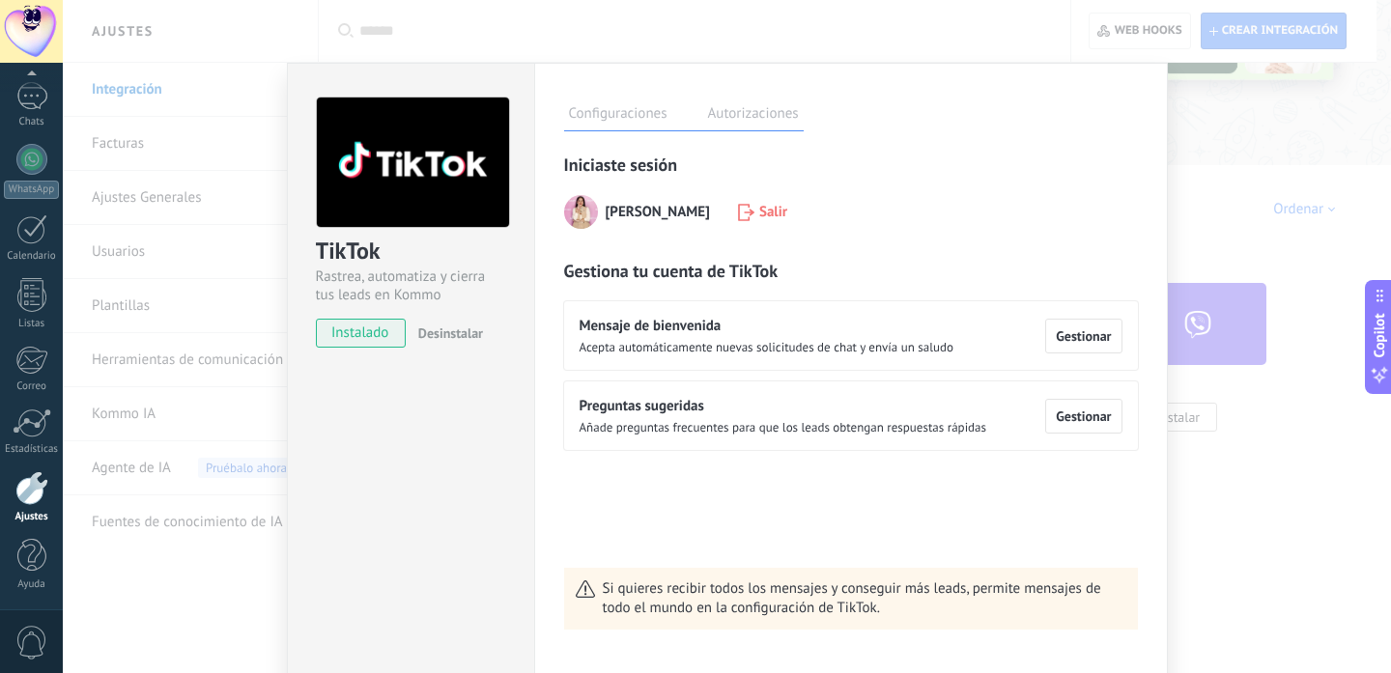
click at [1243, 218] on div "TikTok Rastrea, automatiza y cierra tus leads en Kommo instalado Desinstalar Co…" at bounding box center [727, 336] width 1328 height 673
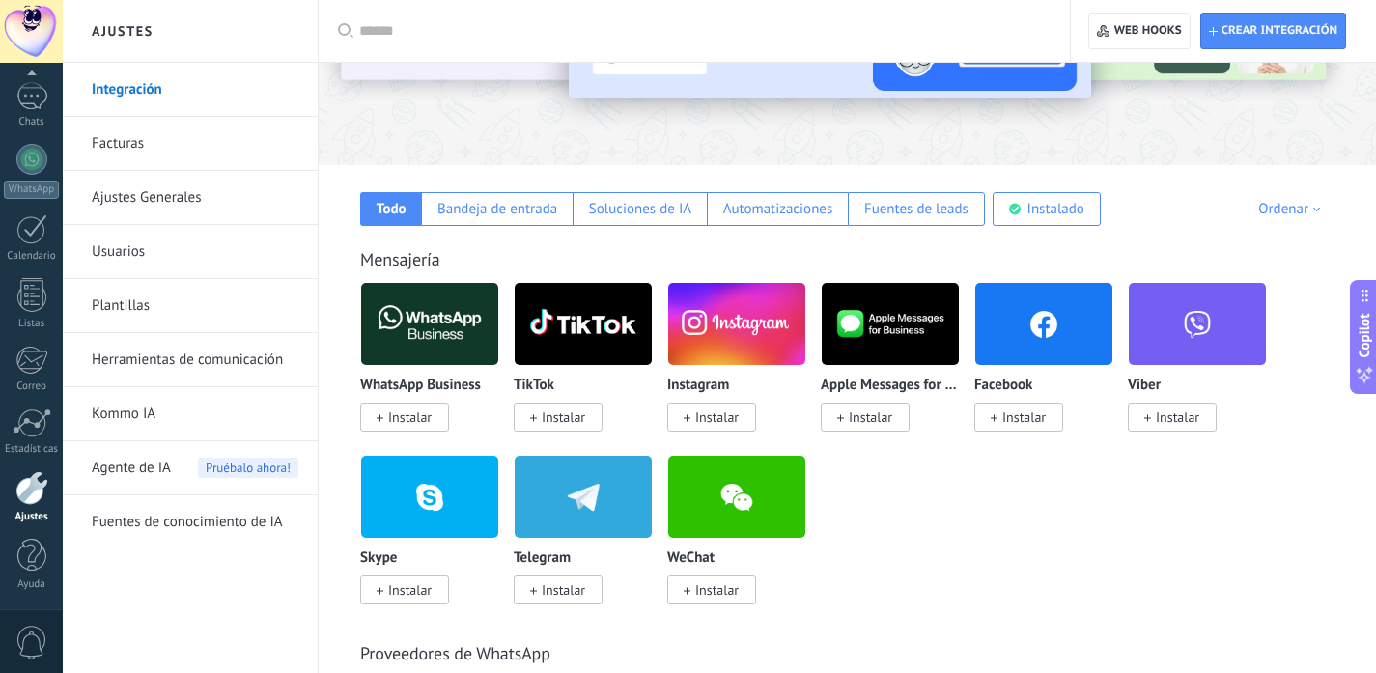
click at [718, 430] on span "Instalar" at bounding box center [711, 417] width 89 height 29
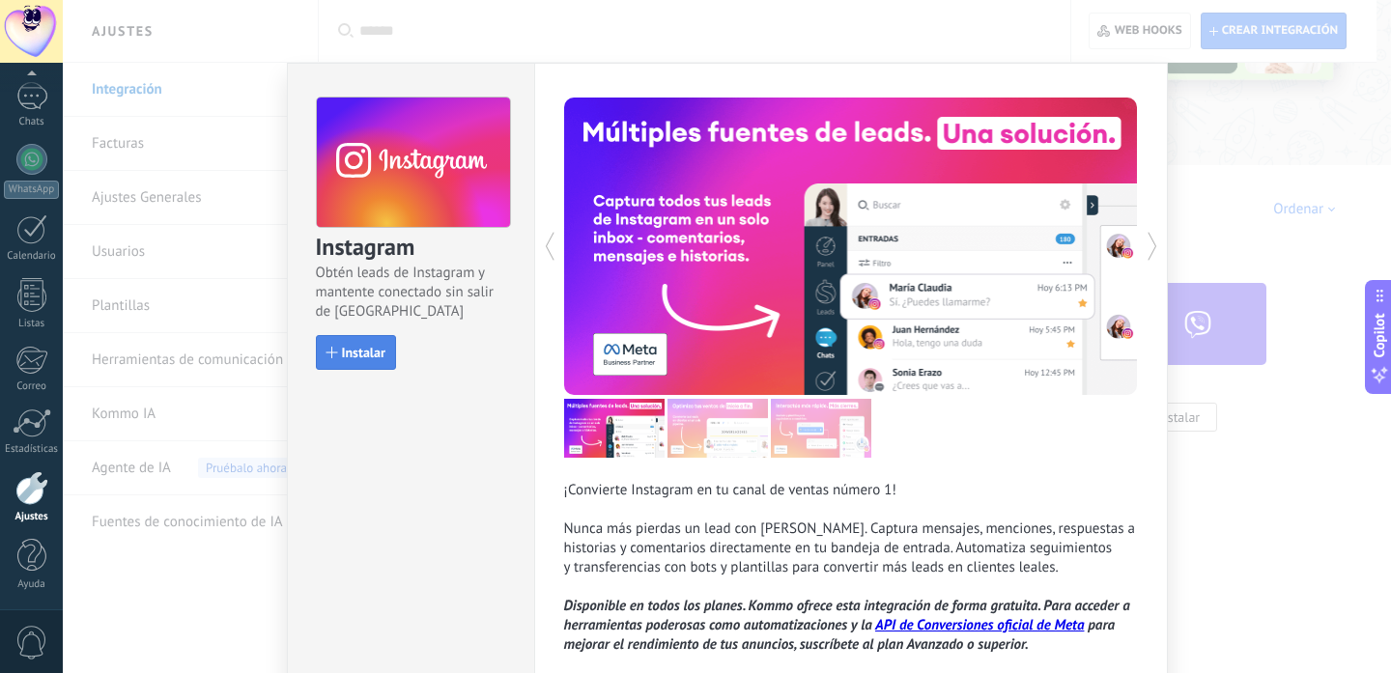
click at [369, 354] on span "Instalar" at bounding box center [363, 353] width 43 height 14
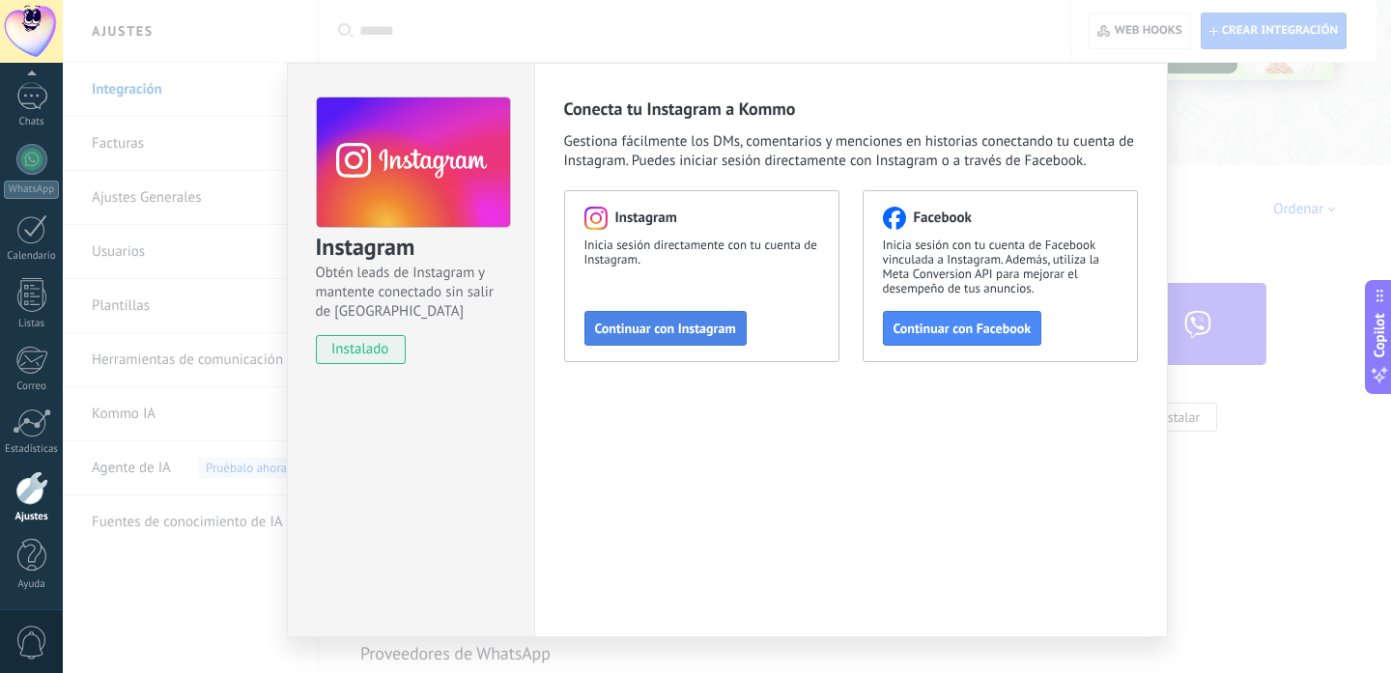
click at [681, 335] on span "Continuar con Instagram" at bounding box center [665, 329] width 141 height 14
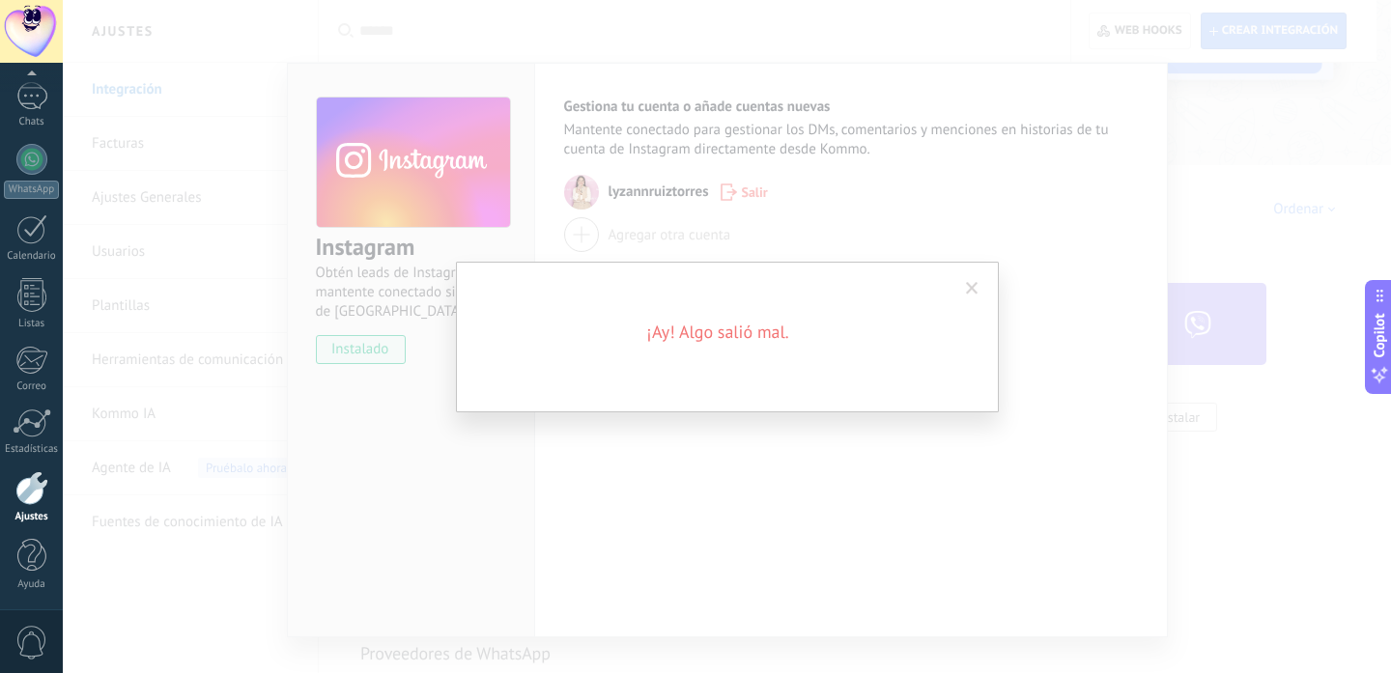
click at [969, 291] on span at bounding box center [972, 289] width 13 height 14
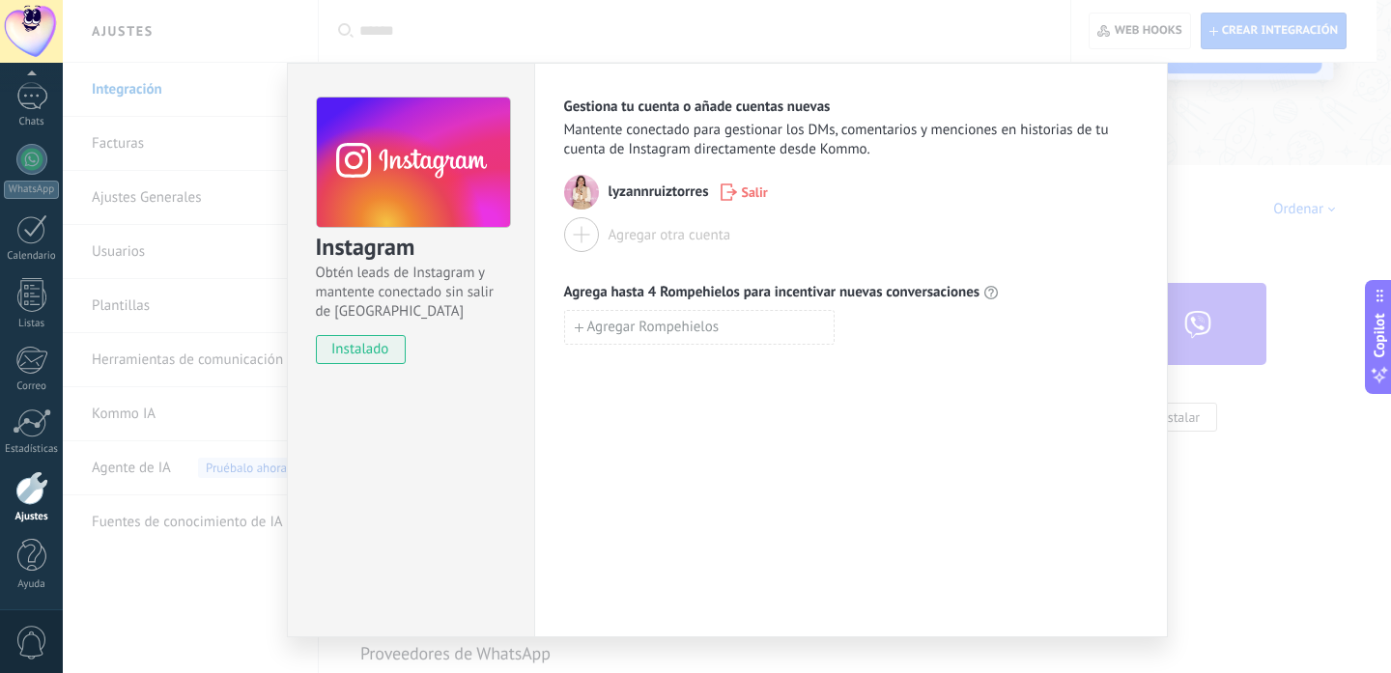
click at [1143, 216] on div "Gestiona tu cuenta o añade cuentas nuevas Mantente conectado para gestionar los…" at bounding box center [850, 350] width 633 height 575
click at [1177, 188] on div "Instagram Obtén leads de Instagram y mantente conectado sin salir de Kommo inst…" at bounding box center [727, 336] width 1328 height 673
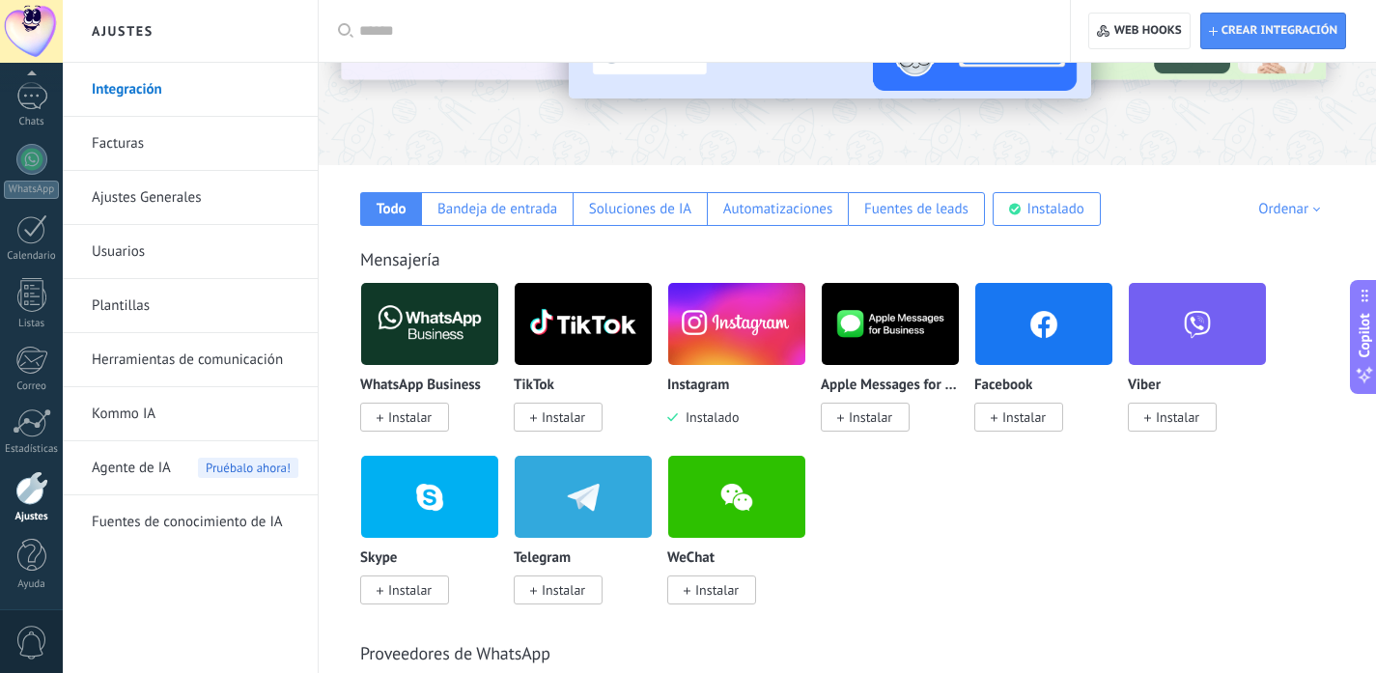
click at [576, 418] on span "Instalar" at bounding box center [563, 416] width 43 height 17
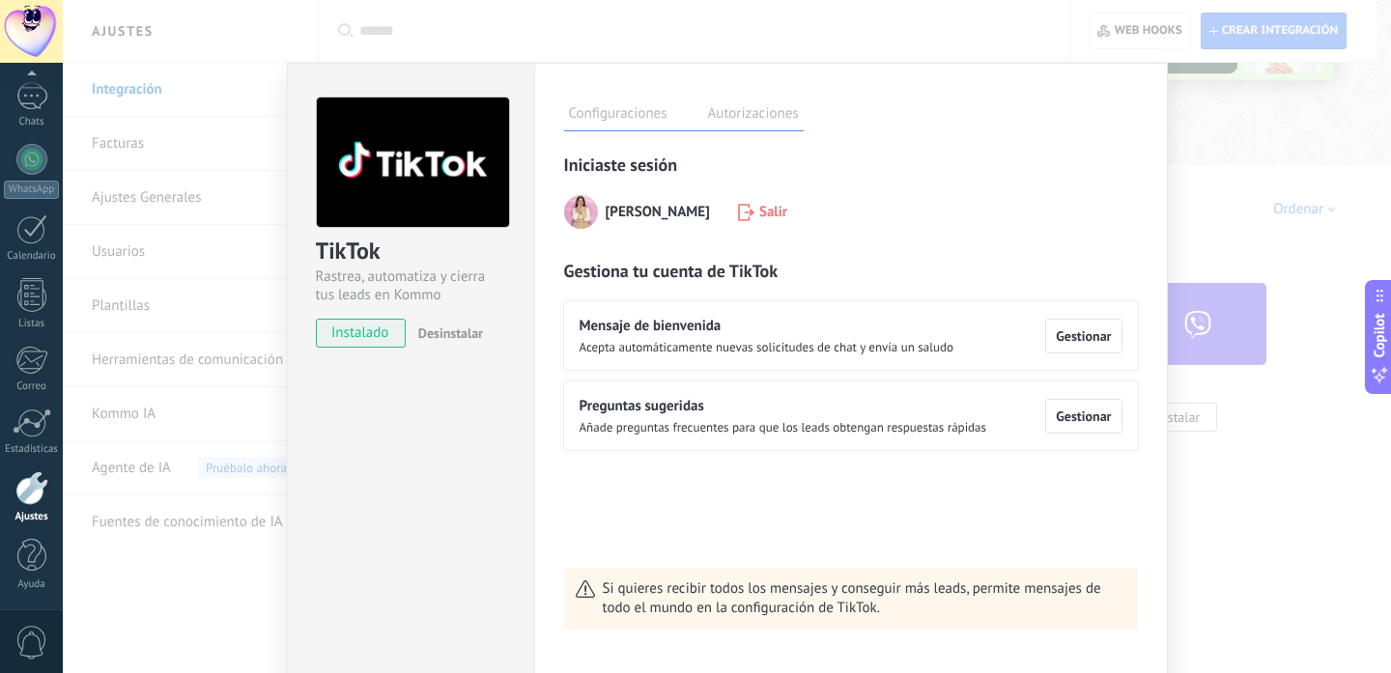
click at [1179, 216] on div "TikTok Rastrea, automatiza y cierra tus leads en Kommo instalado Desinstalar Co…" at bounding box center [727, 336] width 1328 height 673
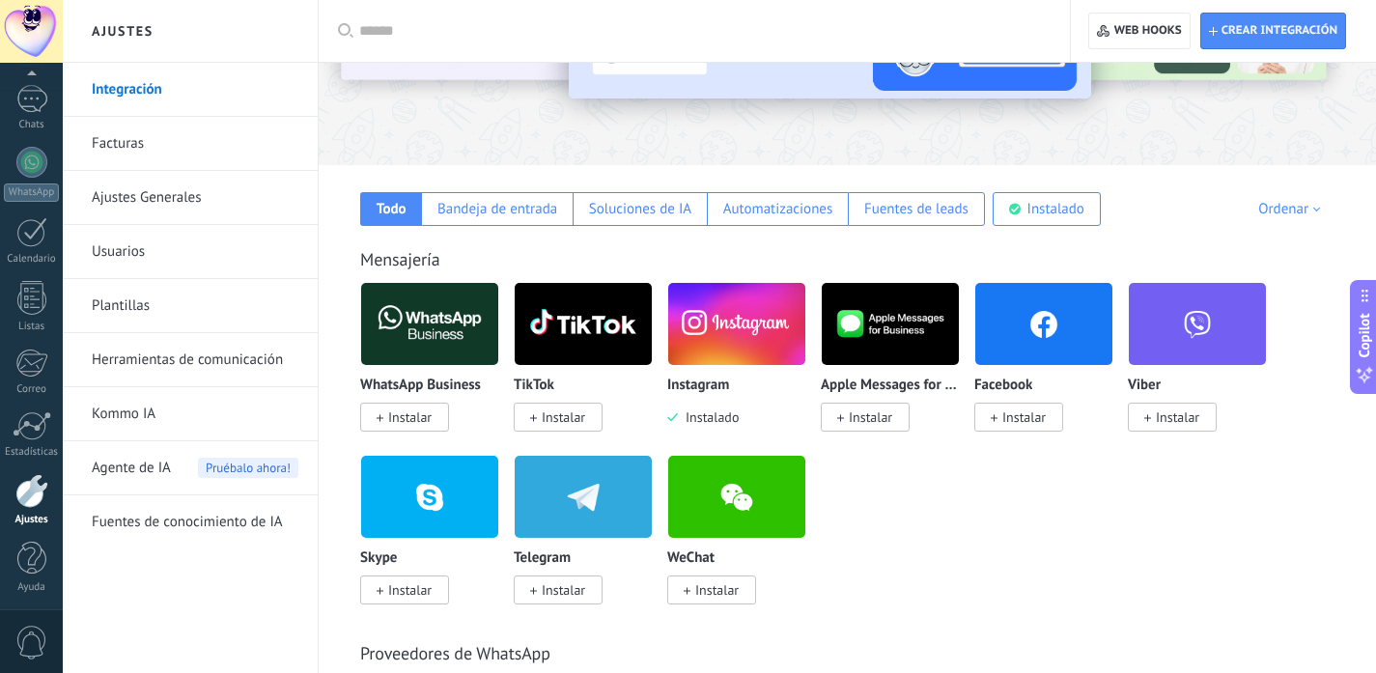
scroll to position [130, 0]
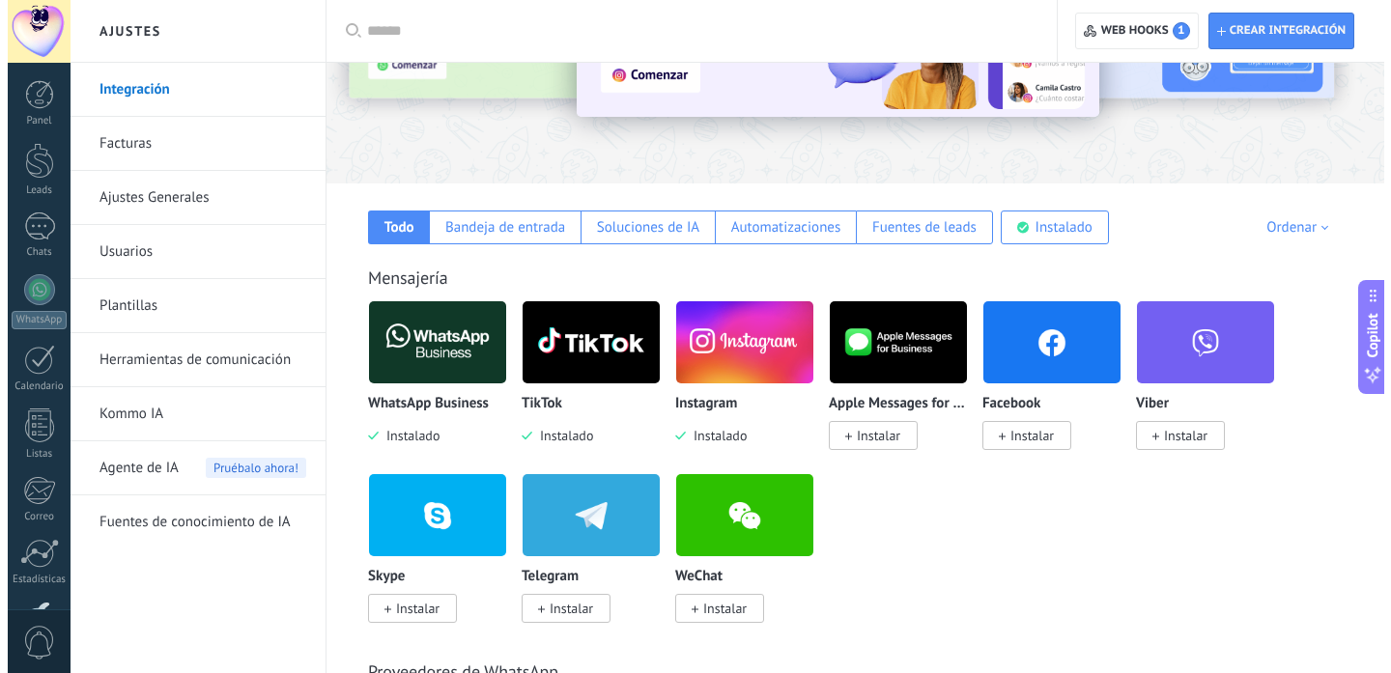
scroll to position [193, 0]
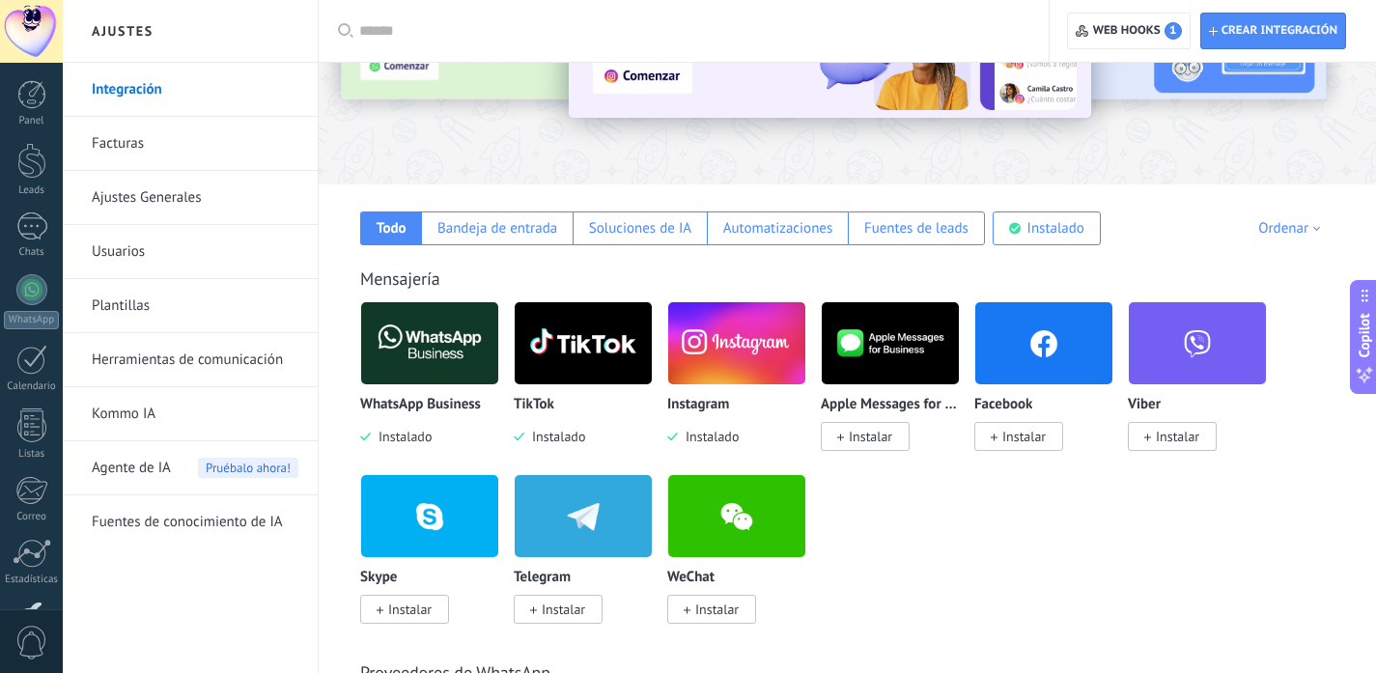
click at [1010, 437] on span "Instalar" at bounding box center [1023, 436] width 43 height 17
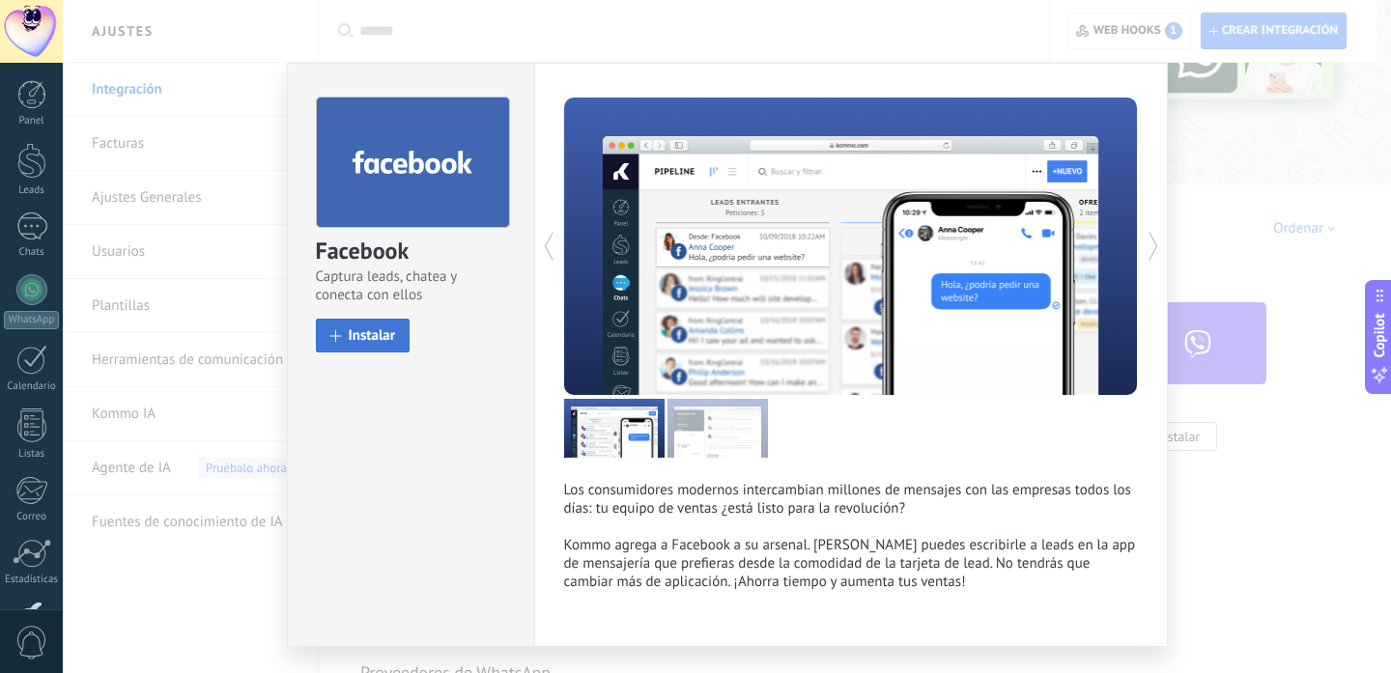
click at [374, 350] on button "Instalar" at bounding box center [363, 336] width 95 height 34
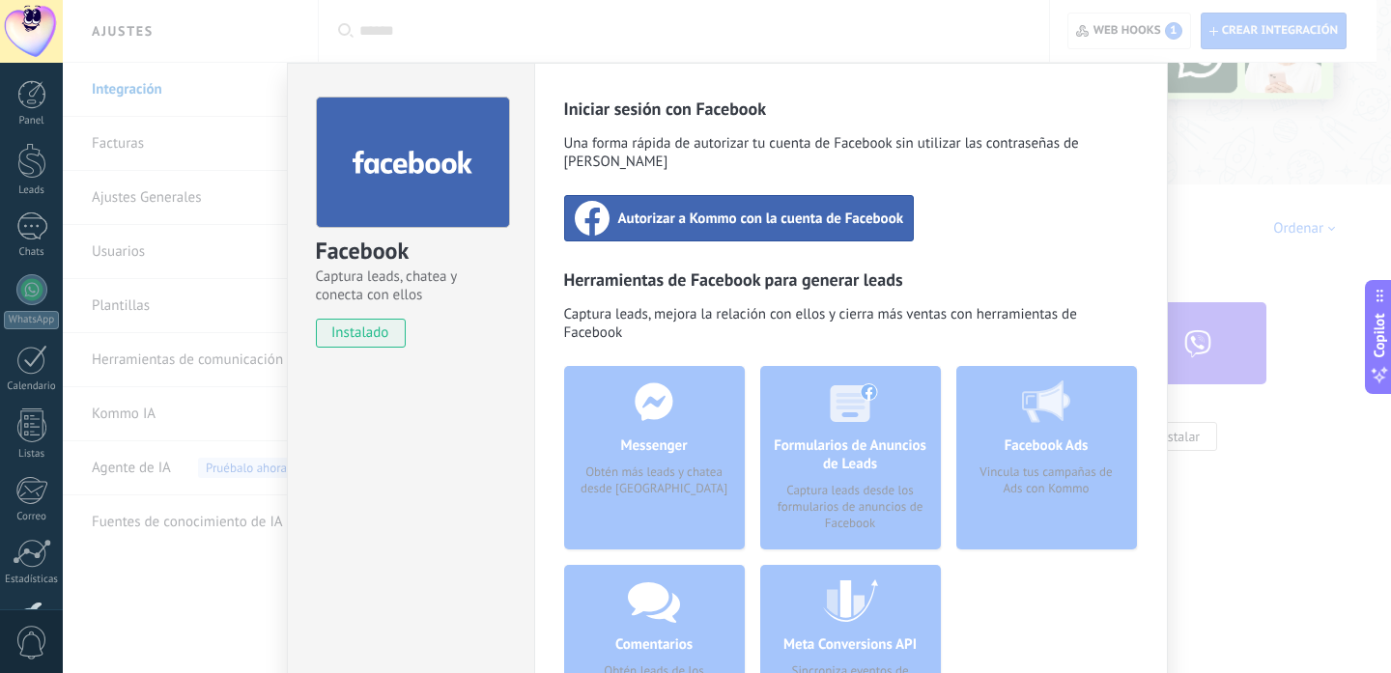
click at [674, 209] on span "Autorizar a Kommo con la cuenta de Facebook" at bounding box center [761, 218] width 286 height 19
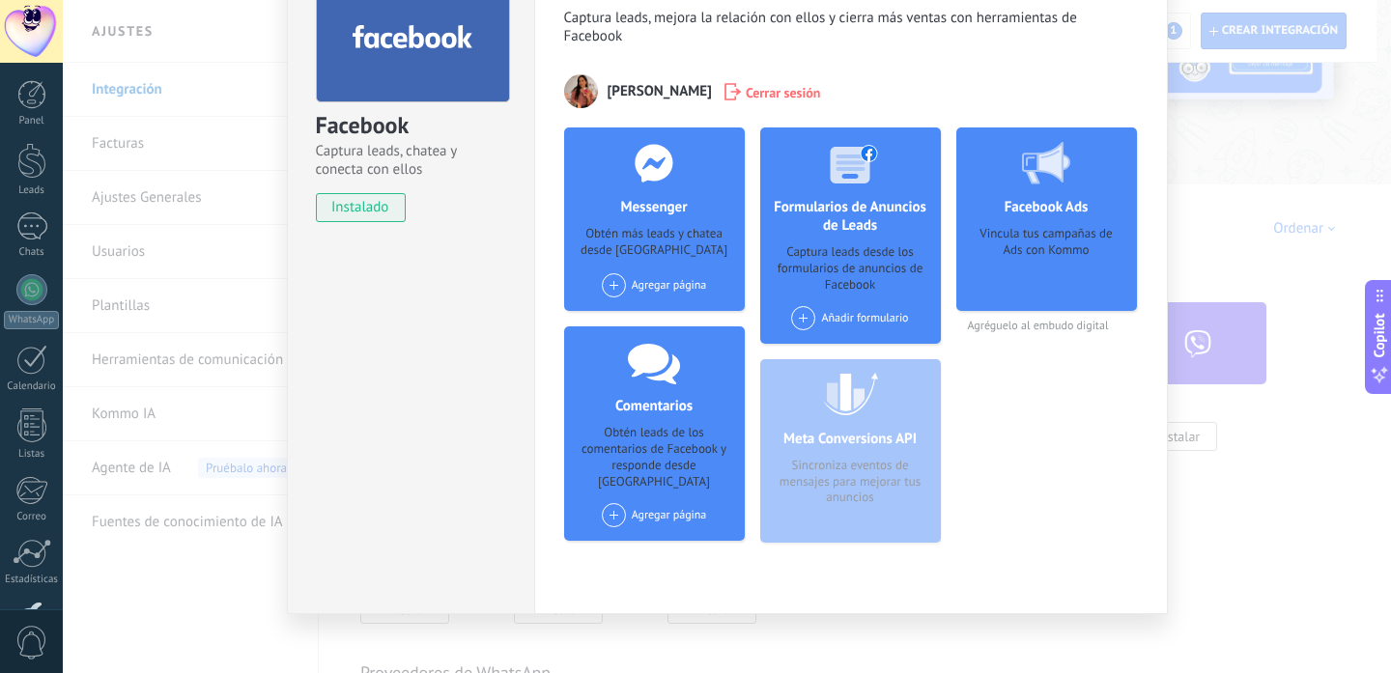
scroll to position [139, 0]
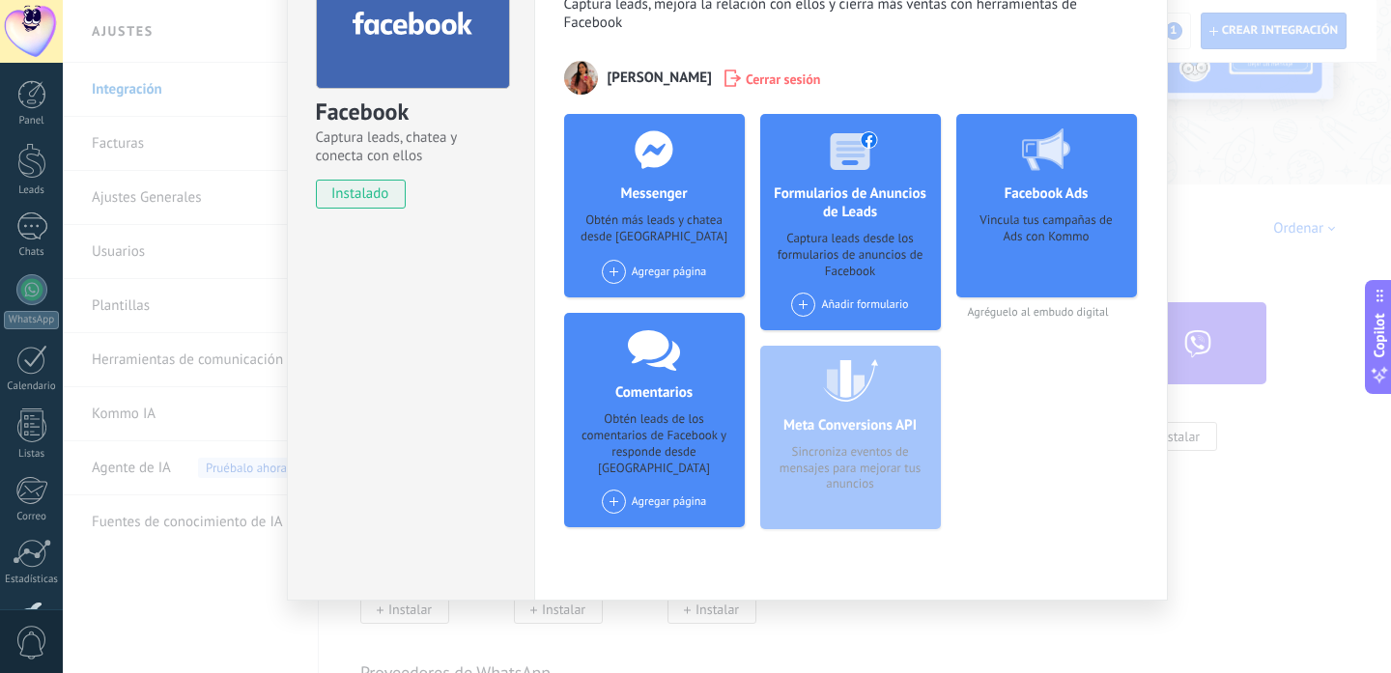
click at [1173, 222] on div "Facebook Captura leads, chatea y conecta con ellos instalado Desinstalar Herram…" at bounding box center [727, 336] width 1328 height 673
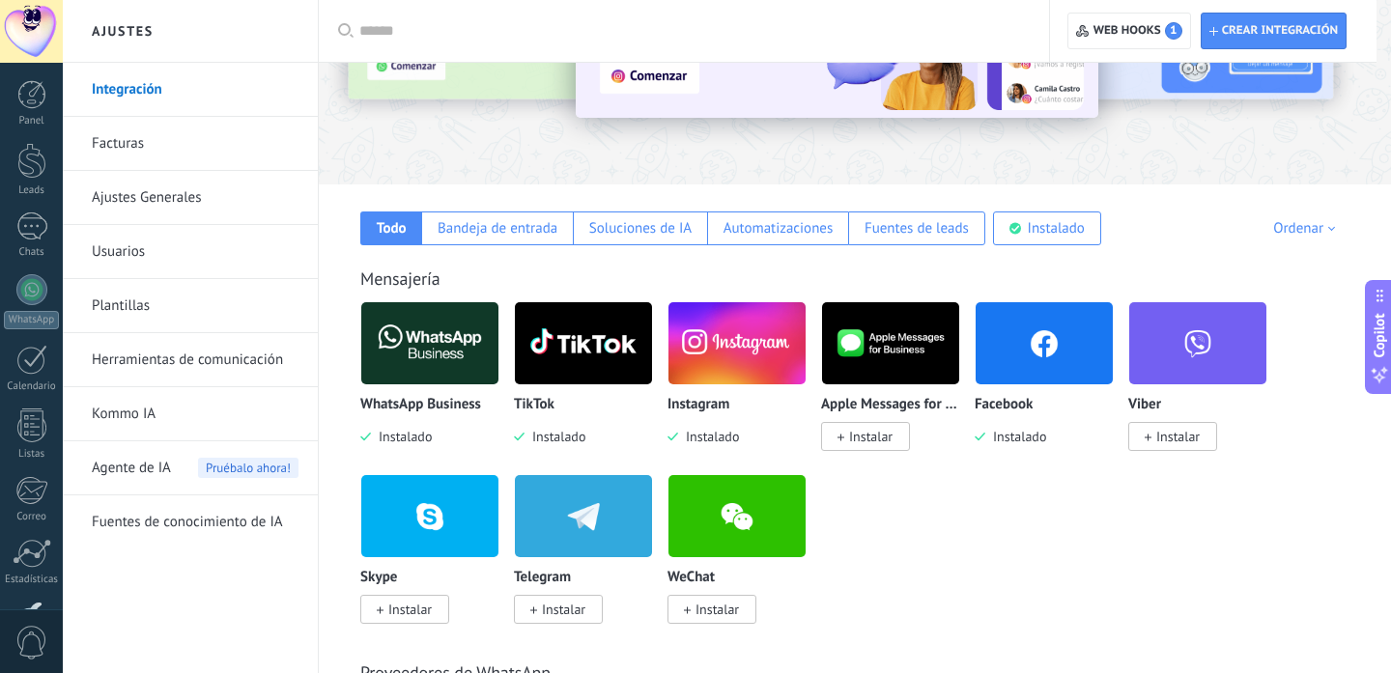
scroll to position [0, 0]
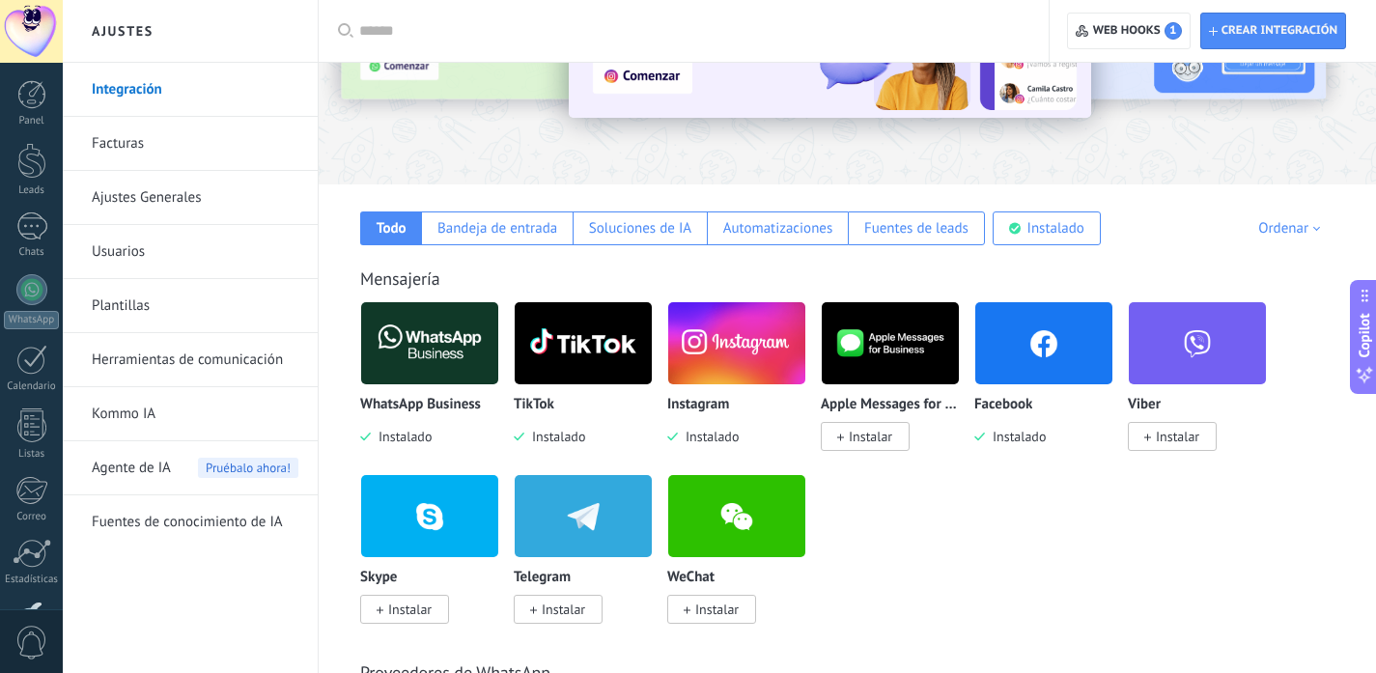
click at [437, 358] on img at bounding box center [429, 343] width 137 height 94
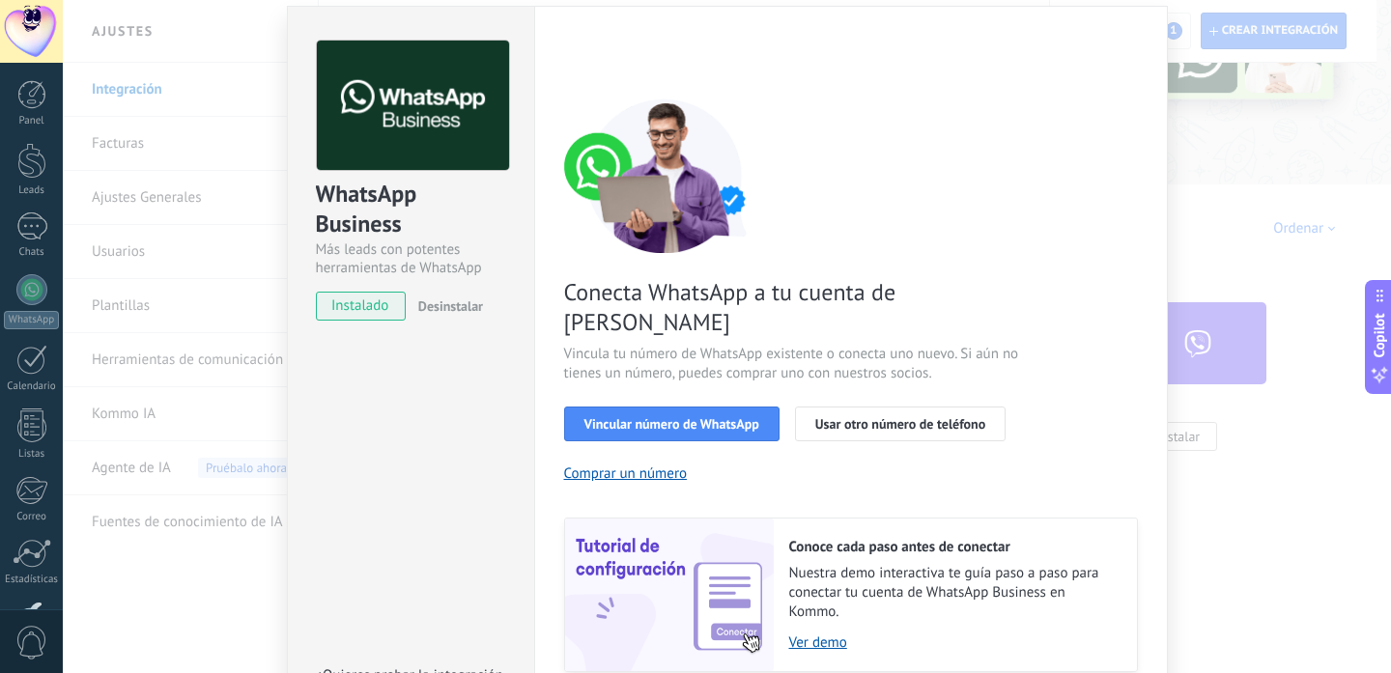
scroll to position [52, 0]
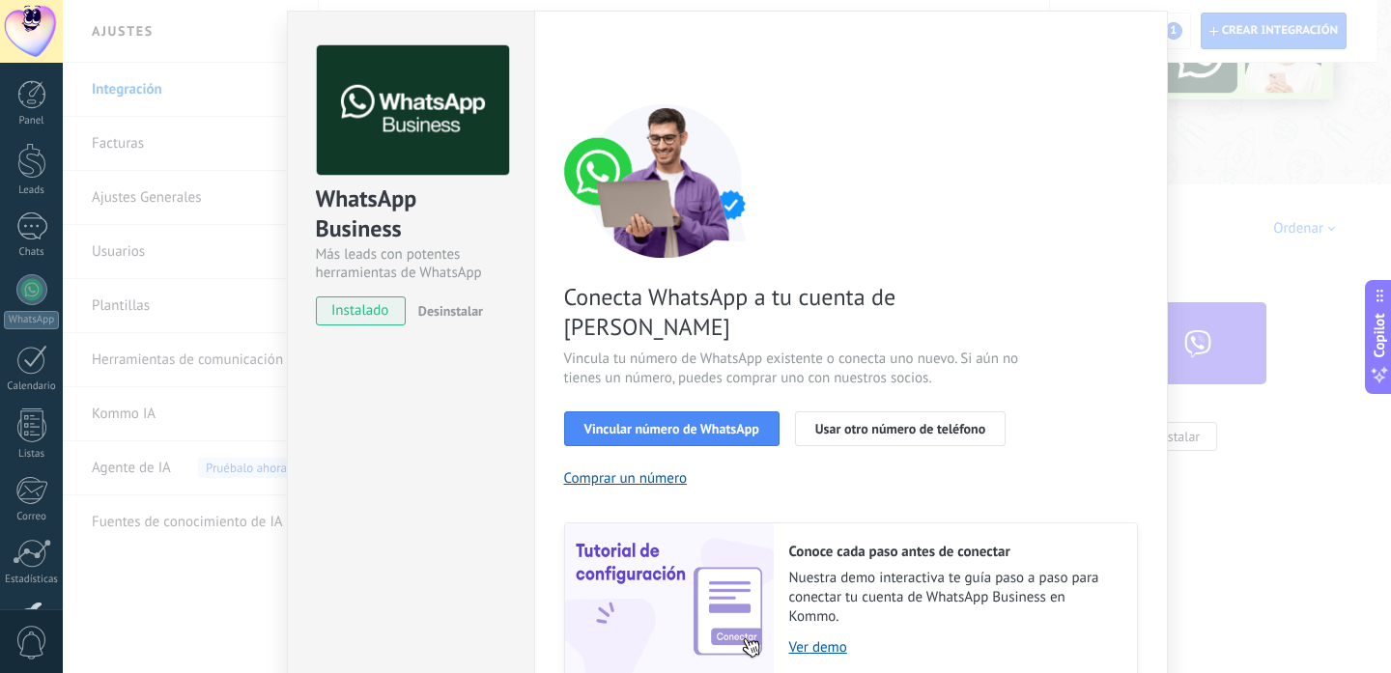
click at [1226, 210] on div "WhatsApp Business Más leads con potentes herramientas de WhatsApp instalado Des…" at bounding box center [727, 336] width 1328 height 673
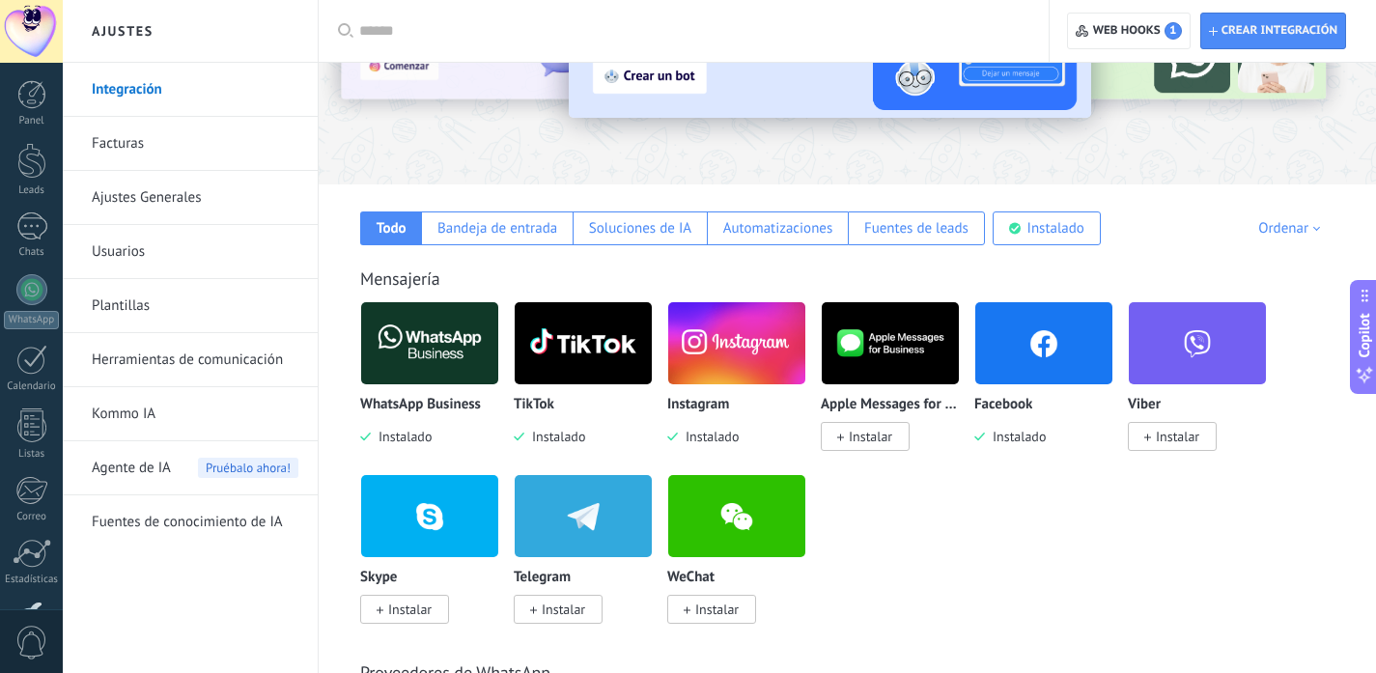
click at [468, 376] on img at bounding box center [429, 343] width 137 height 94
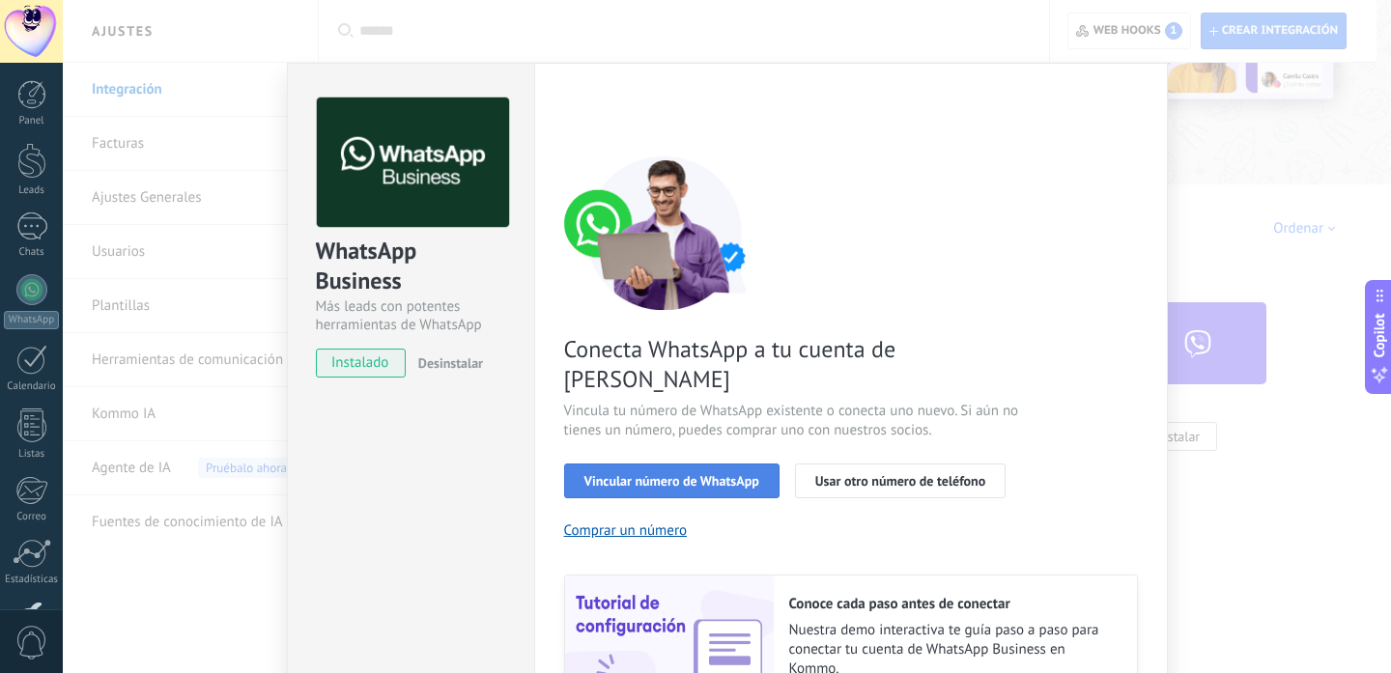
click at [703, 474] on span "Vincular número de WhatsApp" at bounding box center [671, 481] width 175 height 14
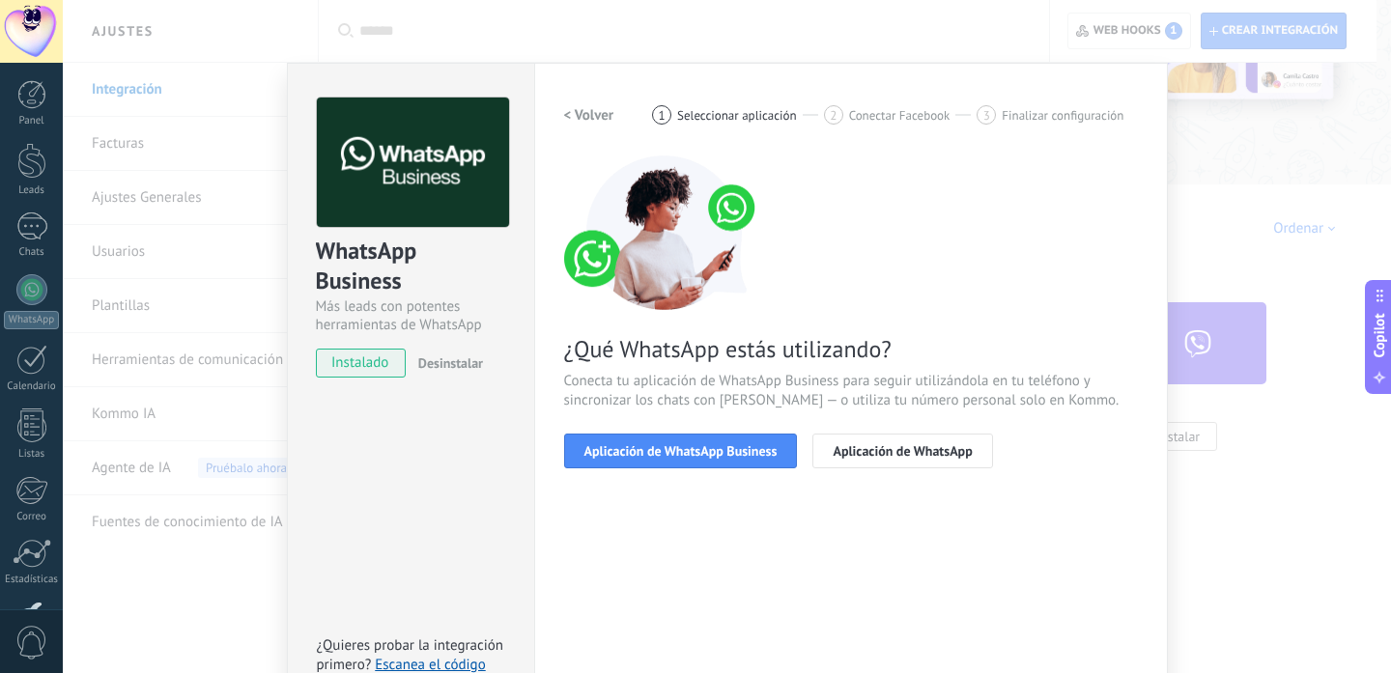
click at [703, 458] on span "Aplicación de WhatsApp Business" at bounding box center [680, 451] width 193 height 14
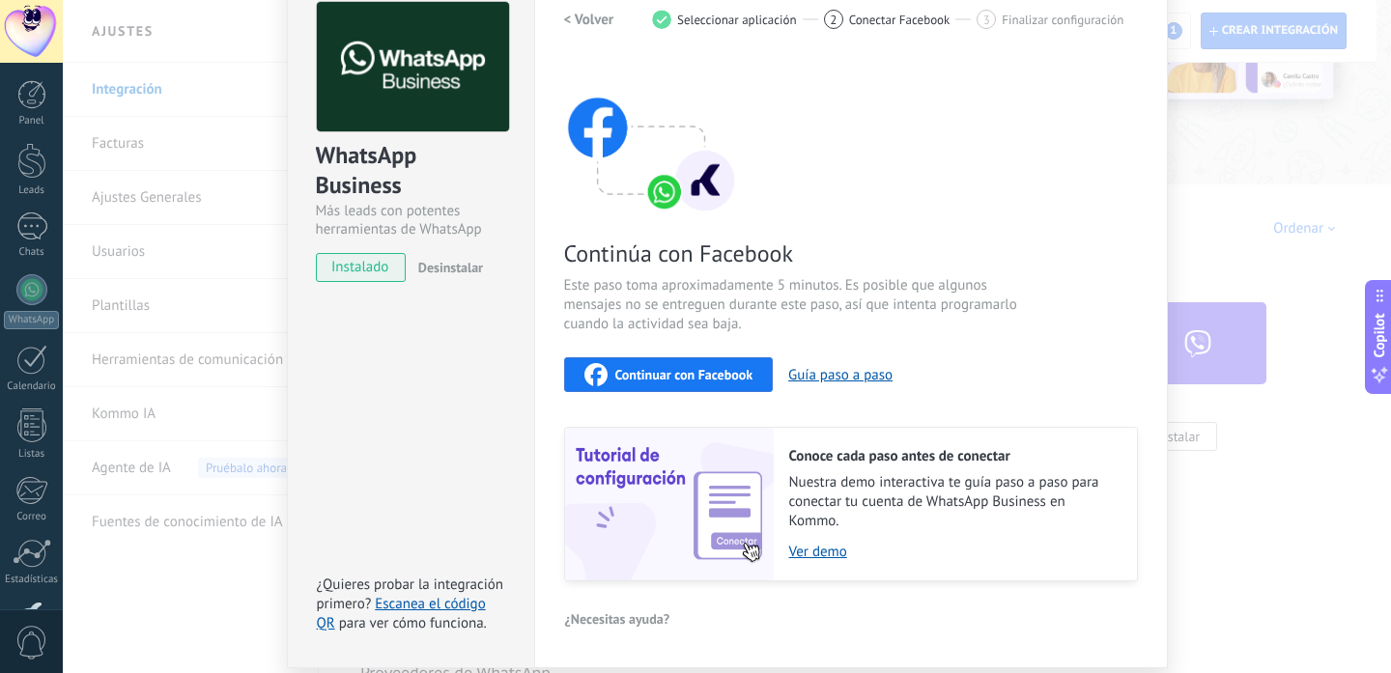
scroll to position [91, 0]
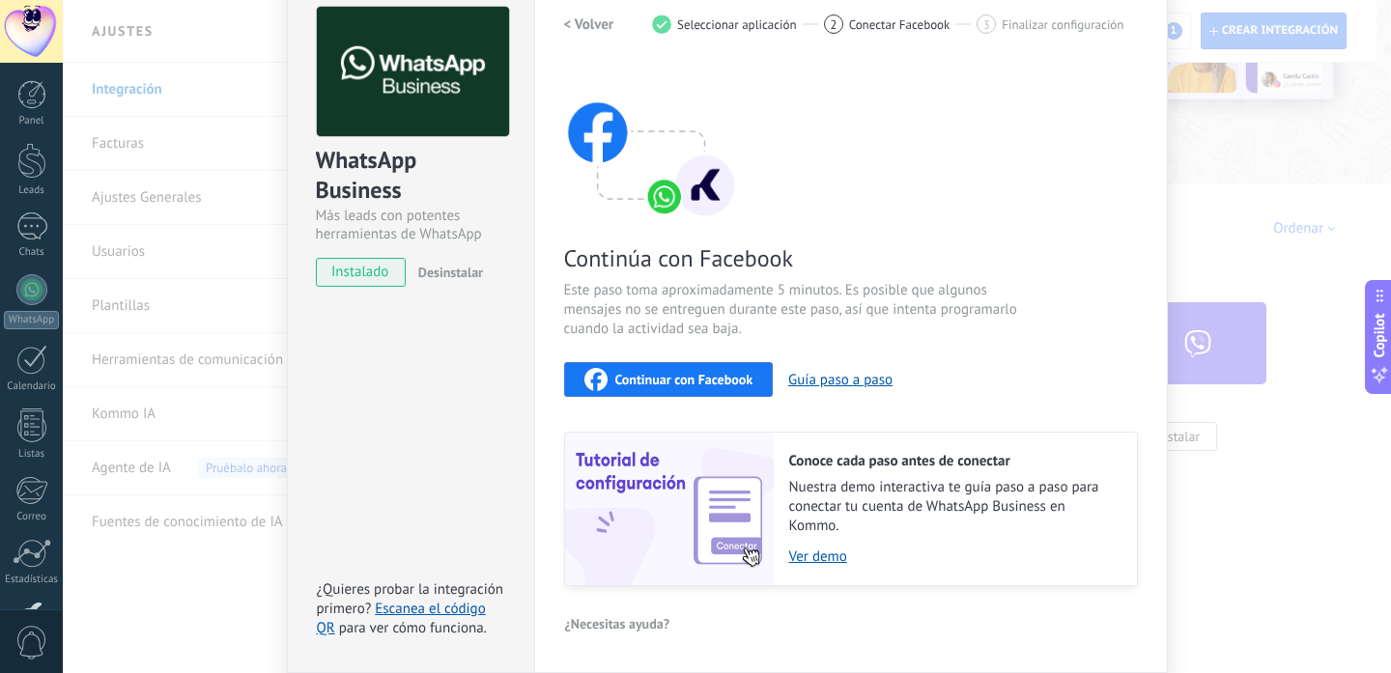
click at [698, 381] on span "Continuar con Facebook" at bounding box center [684, 380] width 138 height 14
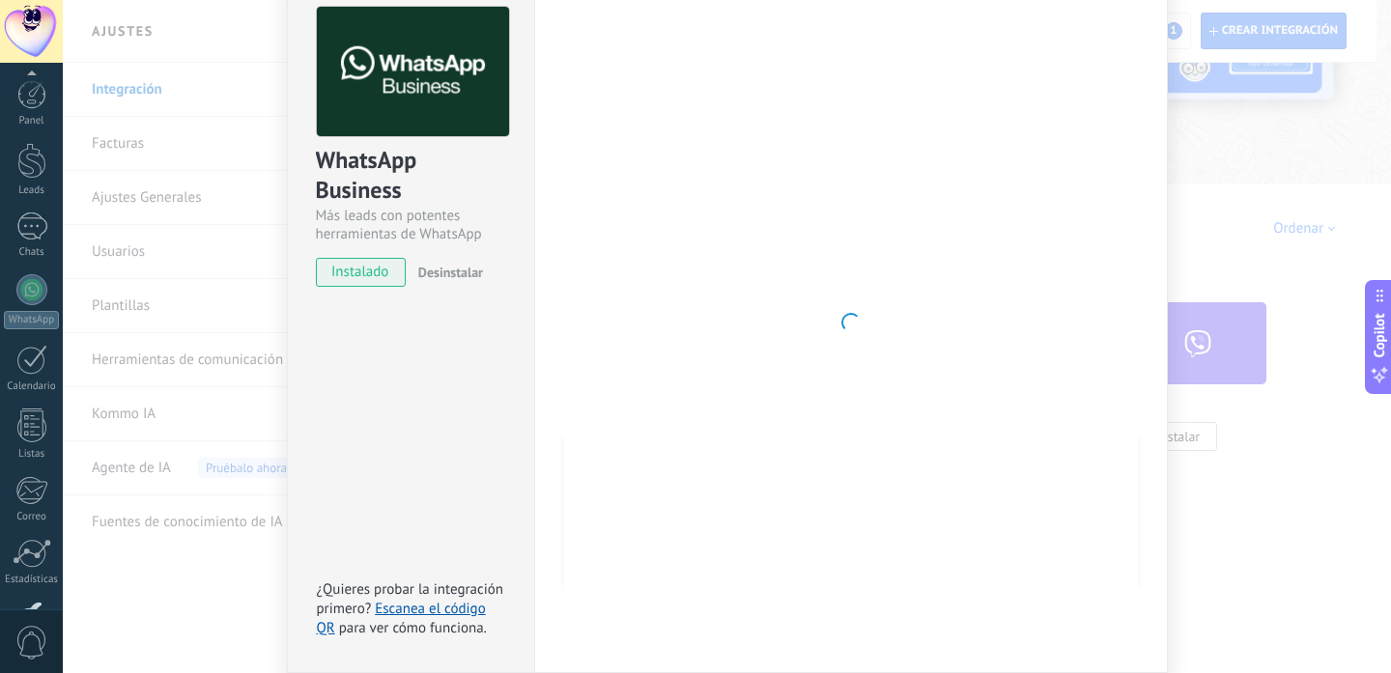
scroll to position [130, 0]
